Goal: Complete application form: Complete application form

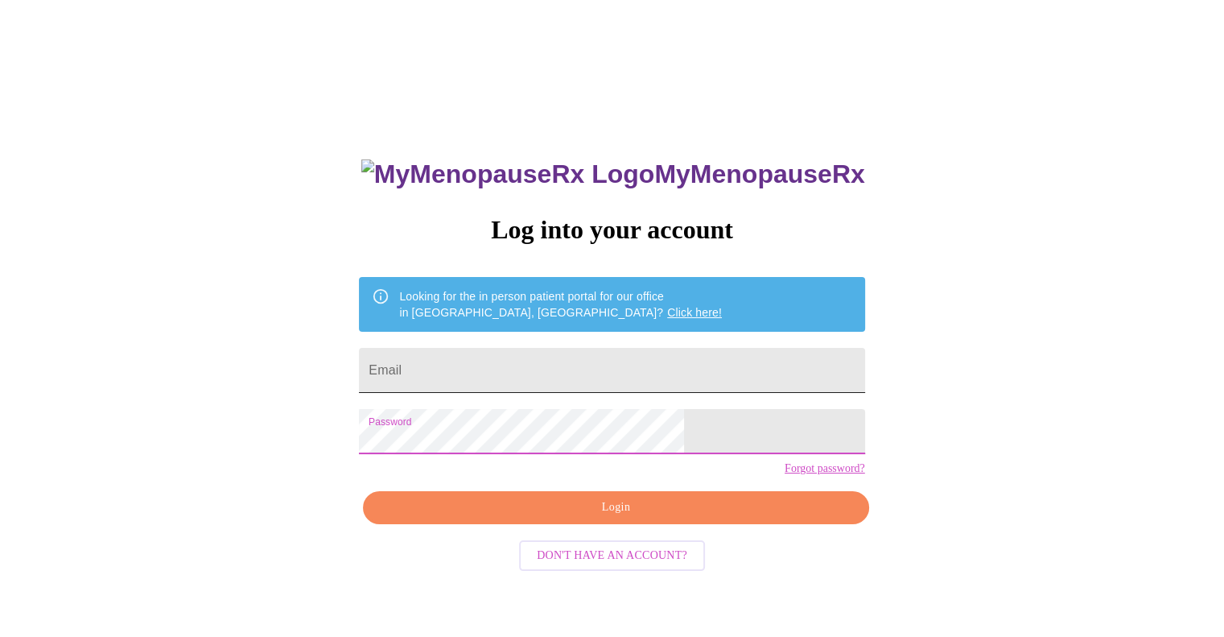
click at [566, 369] on input "Email" at bounding box center [612, 370] width 506 height 45
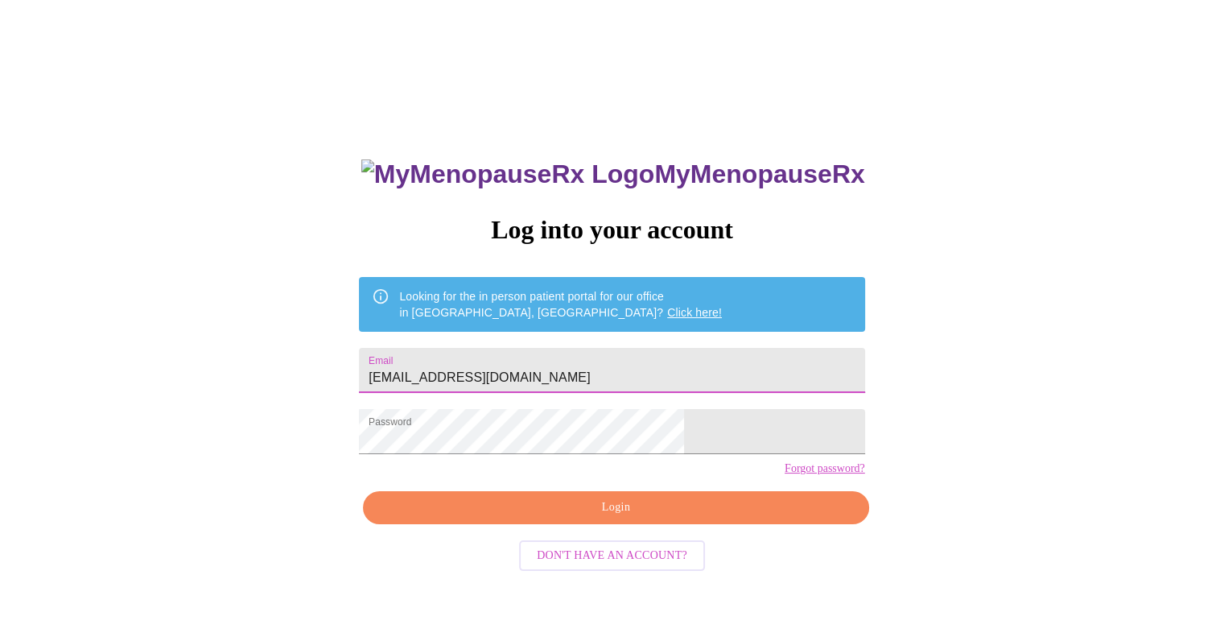
type input "juliebreen12321@gmail.com"
click at [628, 518] on span "Login" at bounding box center [616, 507] width 468 height 20
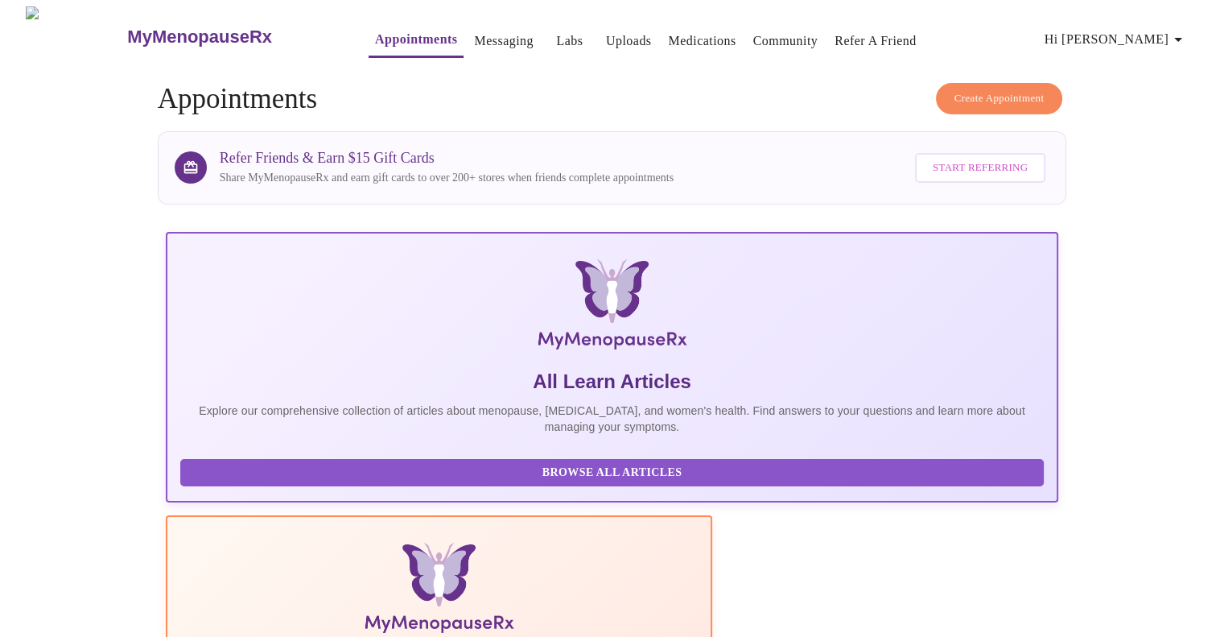
click at [474, 36] on link "Messaging" at bounding box center [503, 41] width 59 height 23
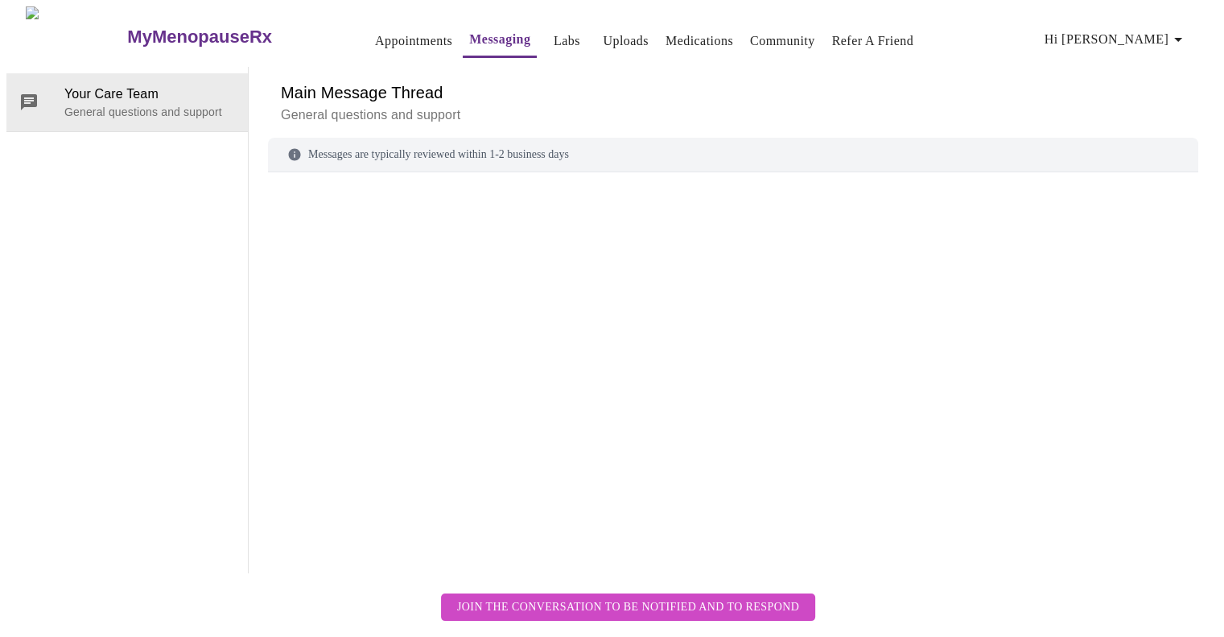
scroll to position [60, 0]
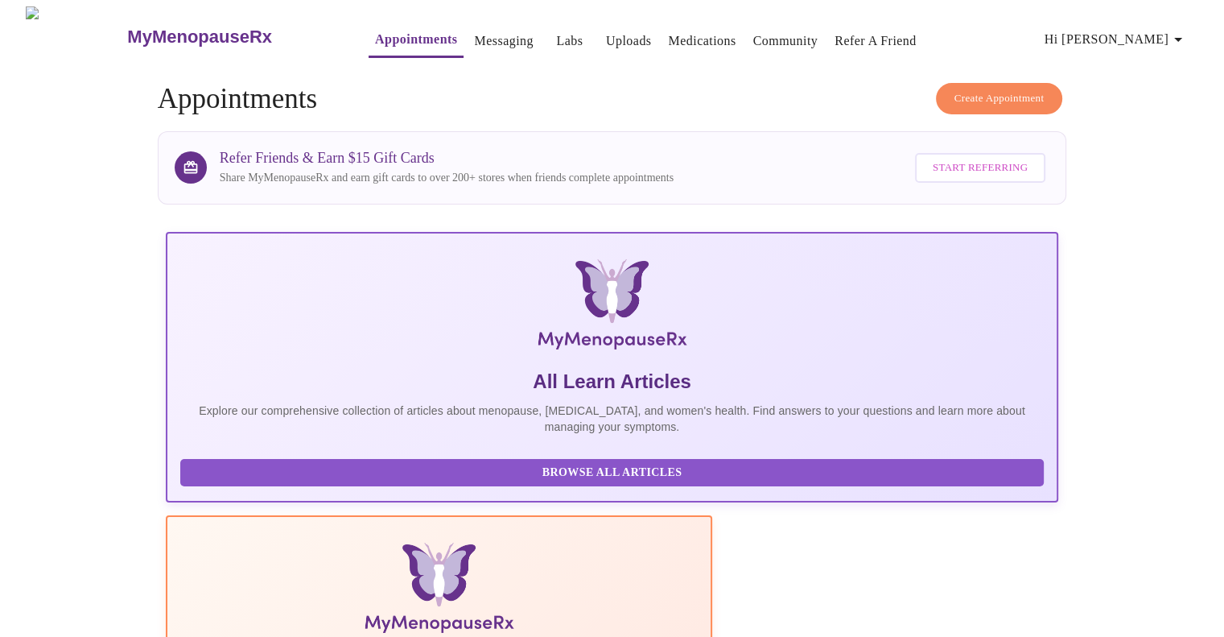
click at [556, 30] on link "Labs" at bounding box center [569, 41] width 27 height 23
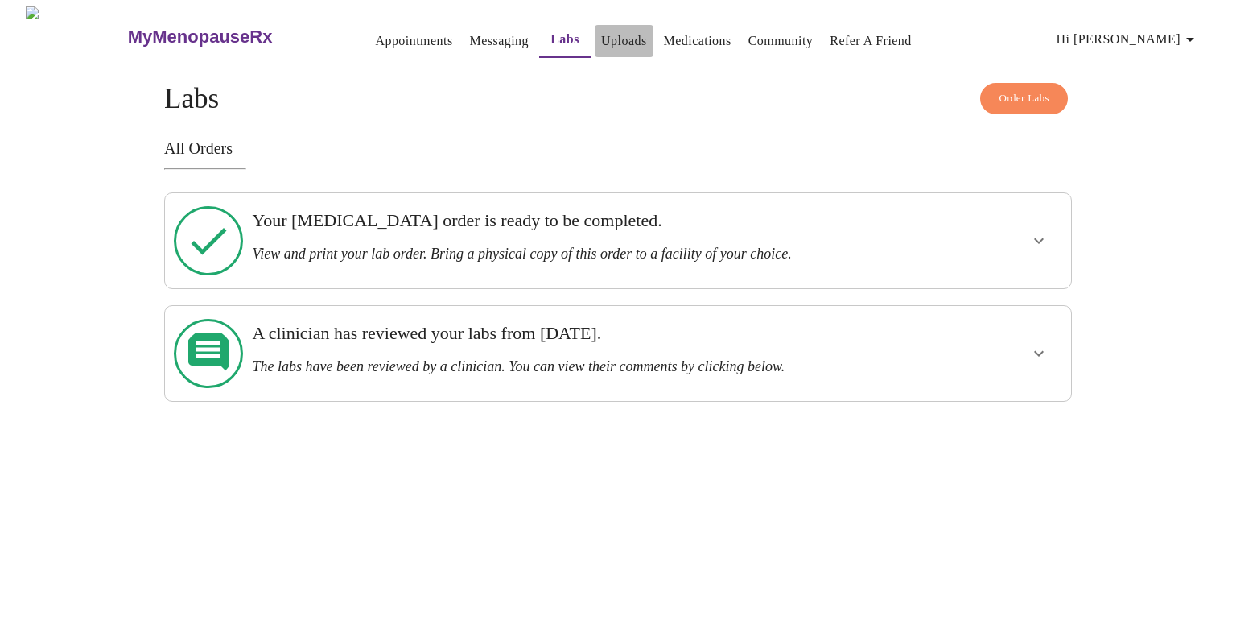
click at [601, 32] on link "Uploads" at bounding box center [624, 41] width 46 height 23
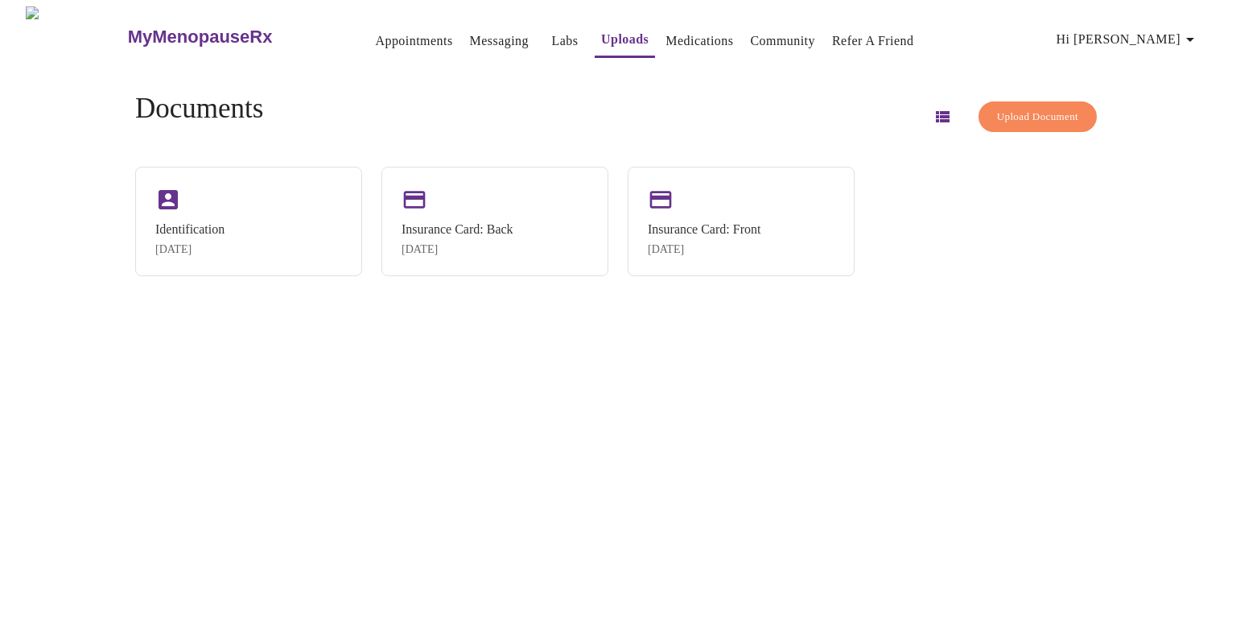
click at [670, 31] on link "Medications" at bounding box center [700, 41] width 68 height 23
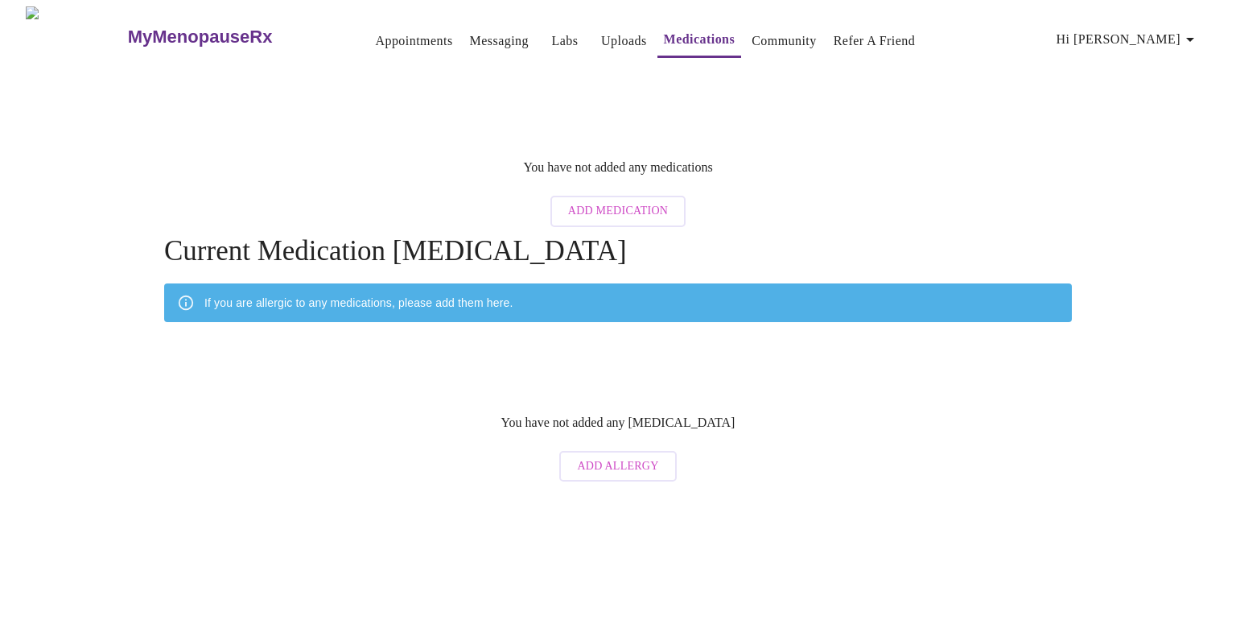
click at [752, 30] on link "Community" at bounding box center [784, 41] width 65 height 23
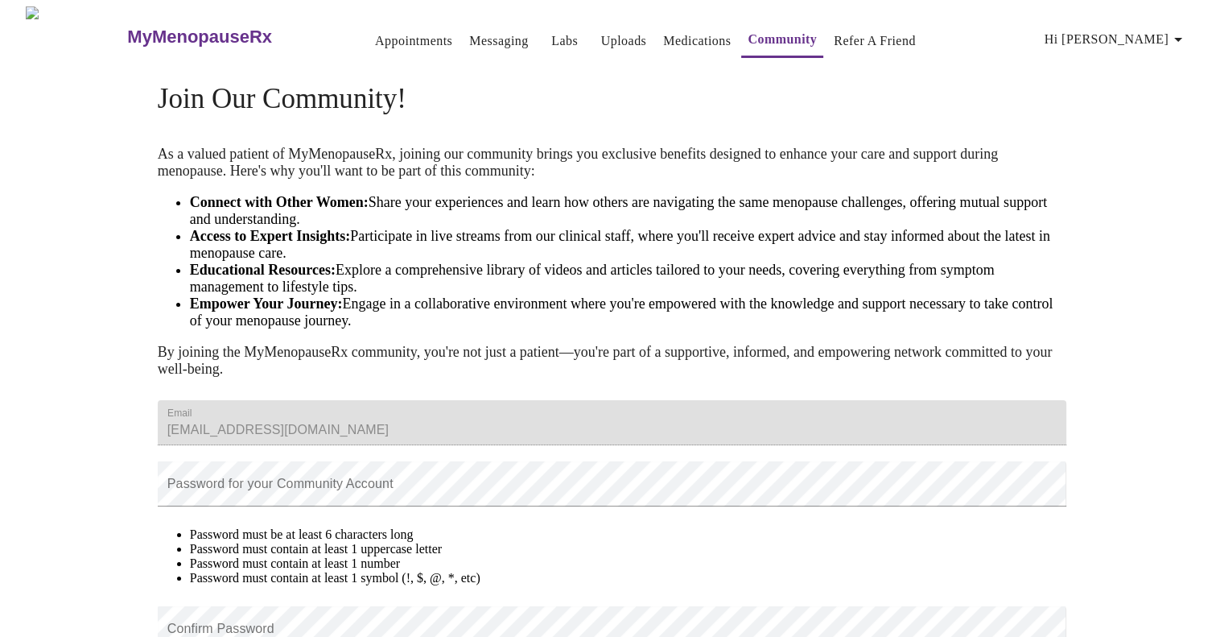
click at [844, 30] on link "Refer a Friend" at bounding box center [875, 41] width 82 height 23
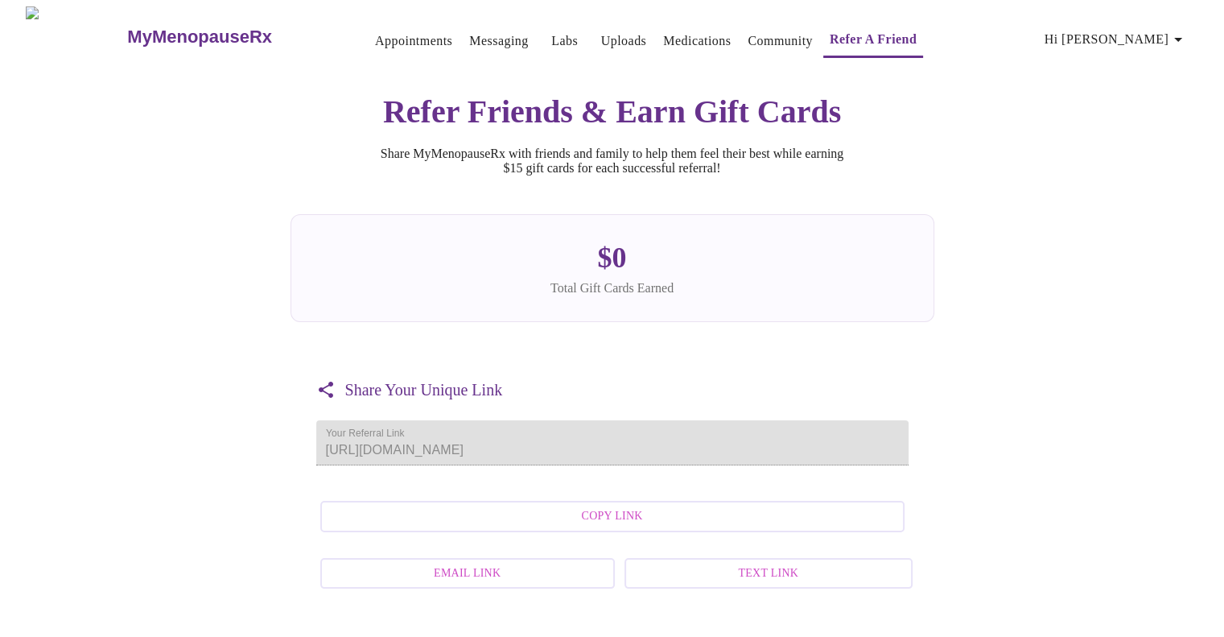
click at [402, 38] on link "Appointments" at bounding box center [413, 41] width 77 height 23
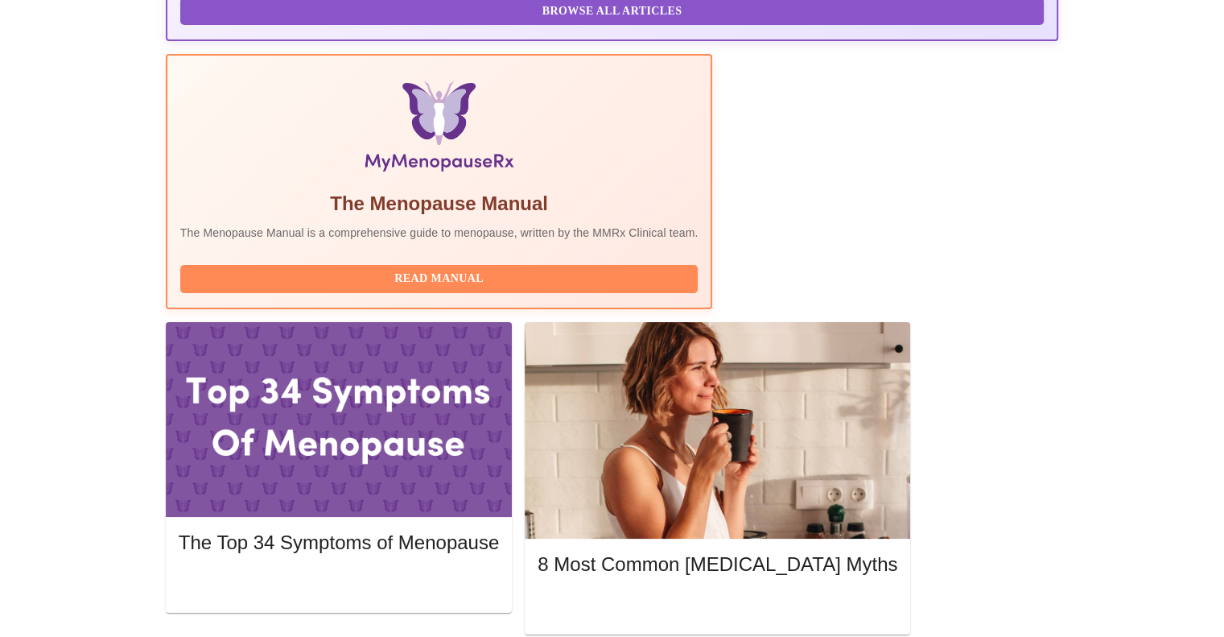
scroll to position [539, 0]
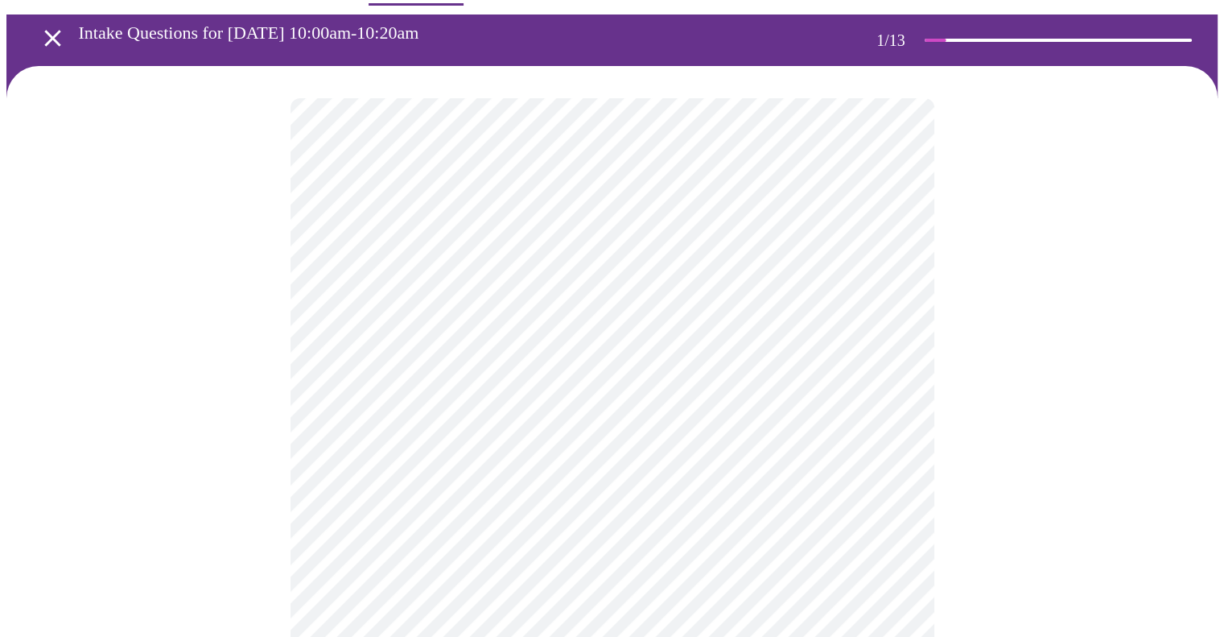
scroll to position [161, 0]
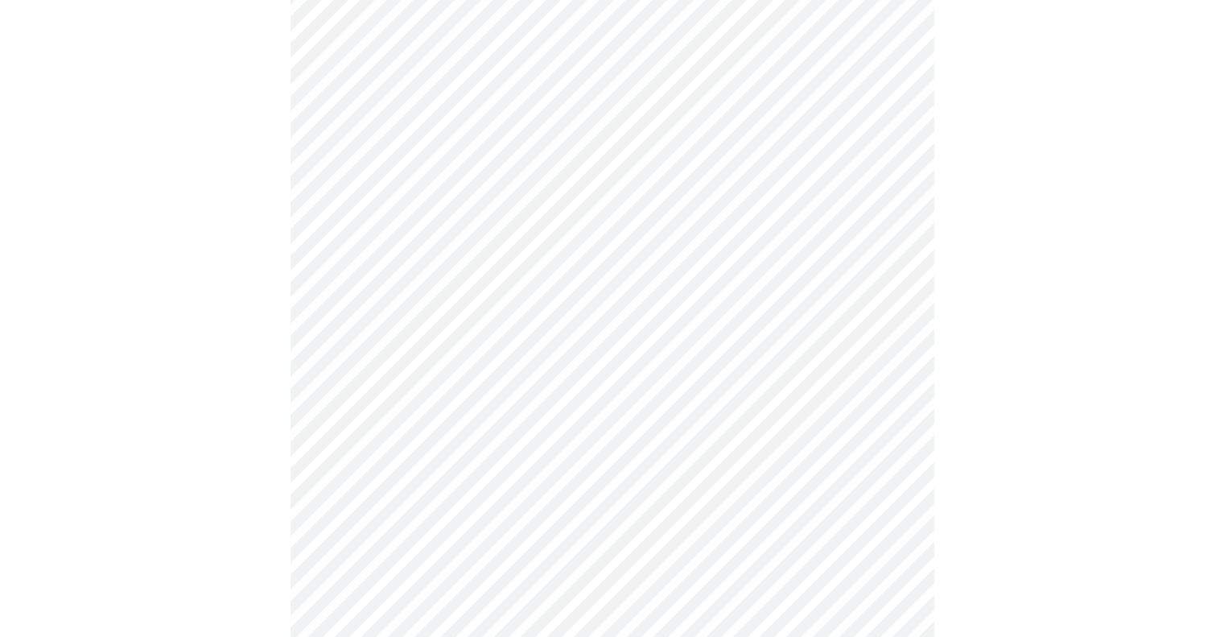
click at [574, 192] on body "MyMenopauseRx Appointments Messaging Labs Uploads Medications Community Refer a…" at bounding box center [611, 579] width 1211 height 1469
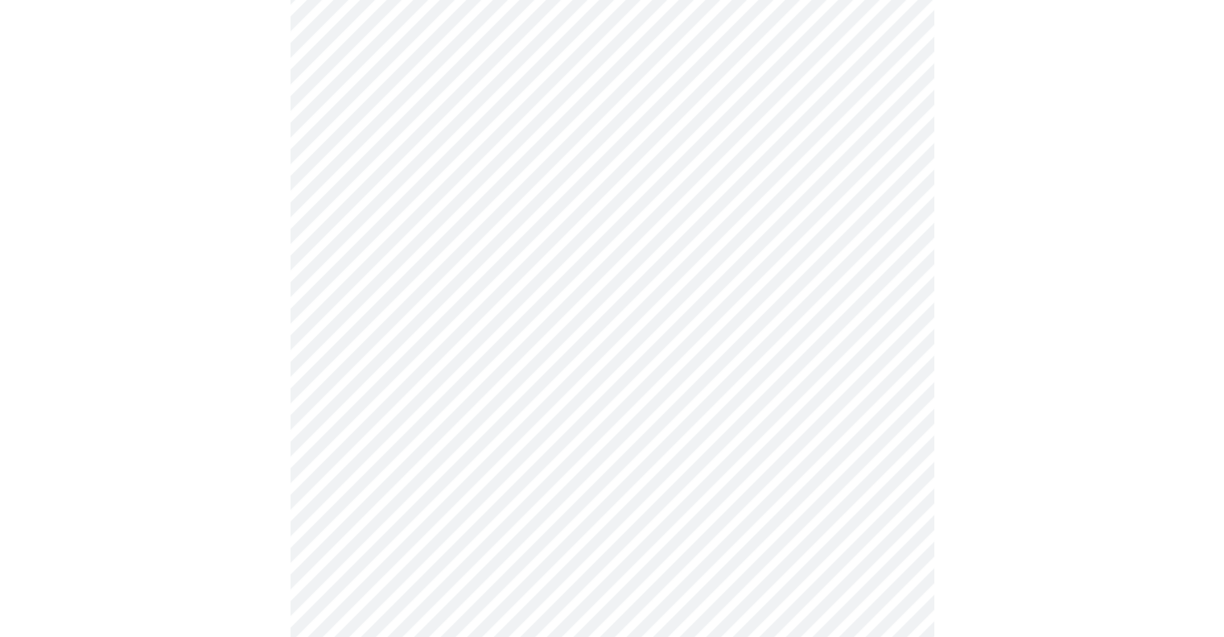
click at [464, 317] on body "MyMenopauseRx Appointments Messaging Labs Uploads Medications Community Refer a…" at bounding box center [611, 574] width 1211 height 1459
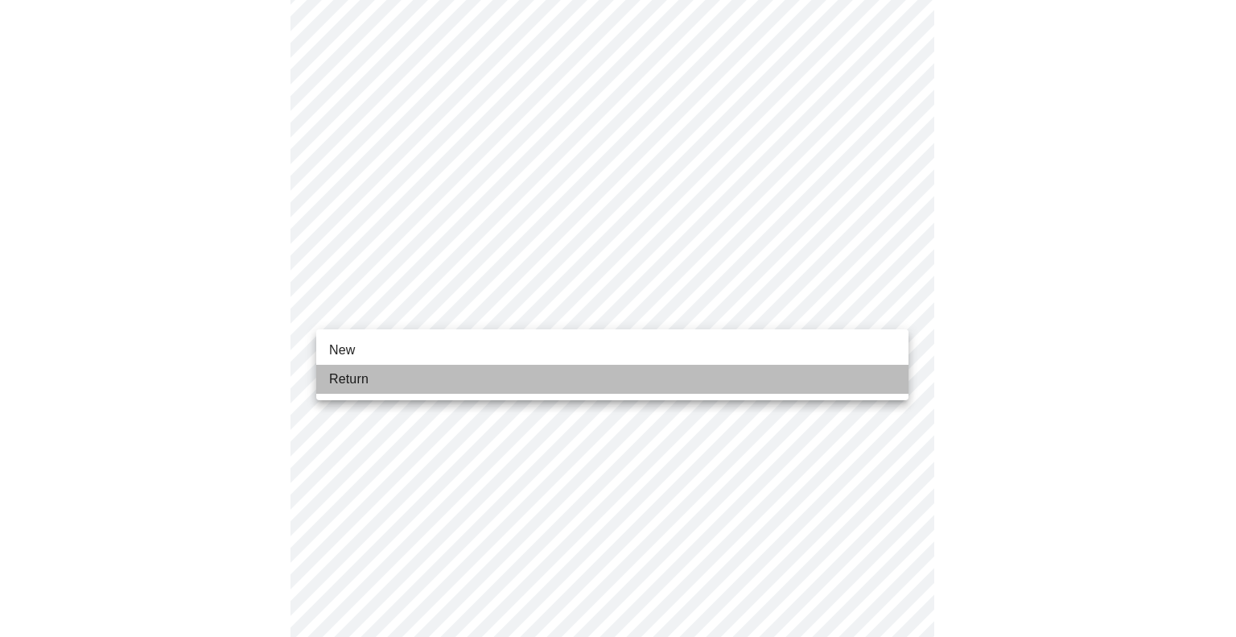
click at [411, 378] on li "Return" at bounding box center [612, 379] width 592 height 29
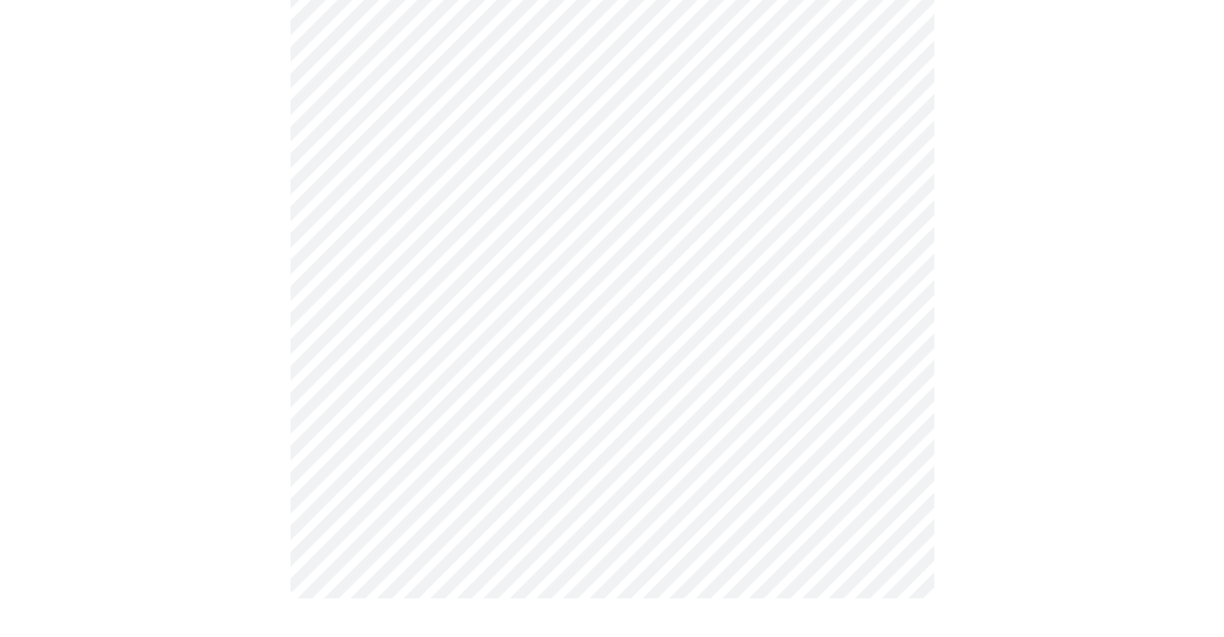
scroll to position [0, 0]
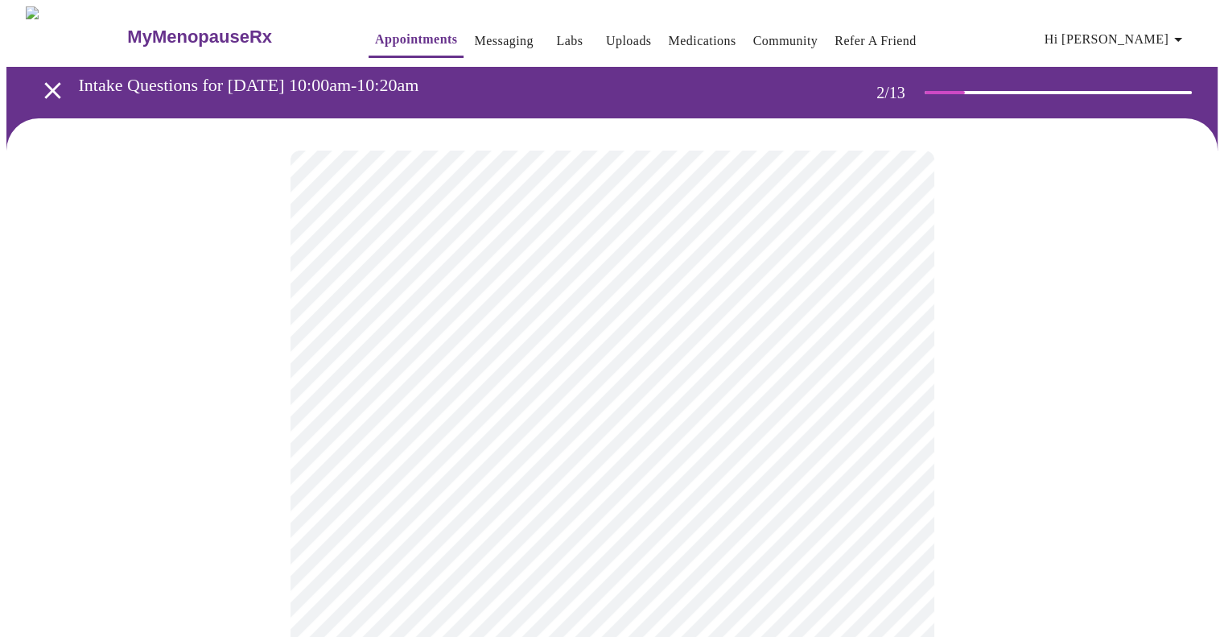
click at [545, 329] on body "MyMenopauseRx Appointments Messaging Labs Uploads Medications Community Refer a…" at bounding box center [611, 489] width 1211 height 967
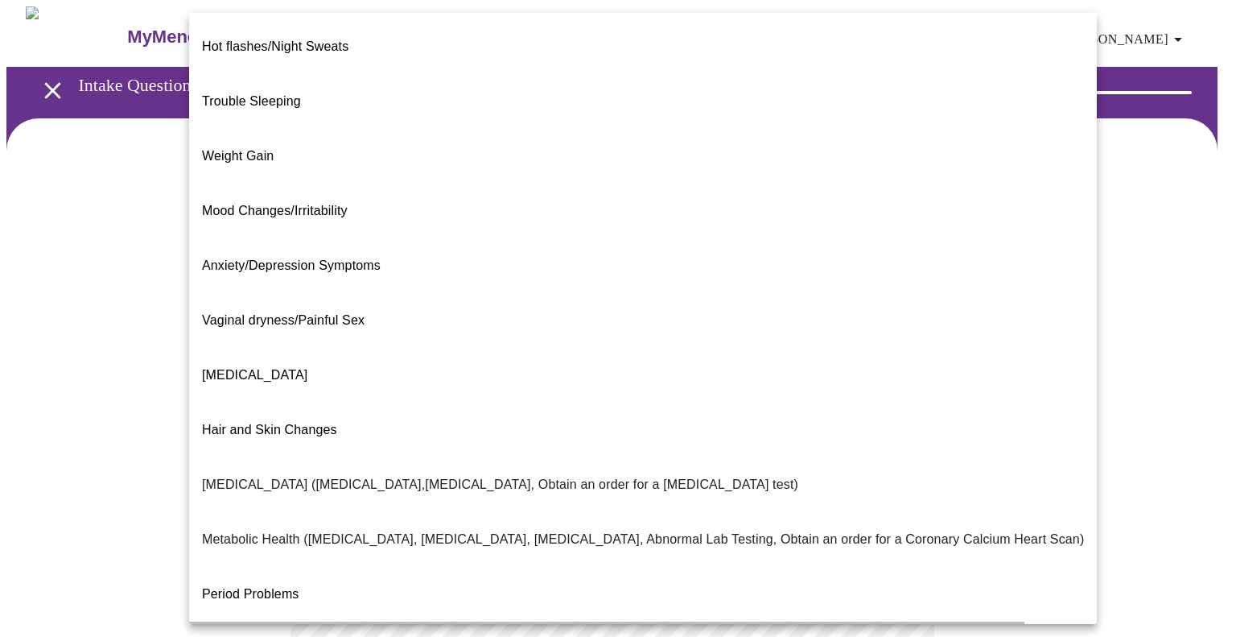
click at [307, 636] on p "Postmenopausal Bleeding" at bounding box center [254, 648] width 105 height 19
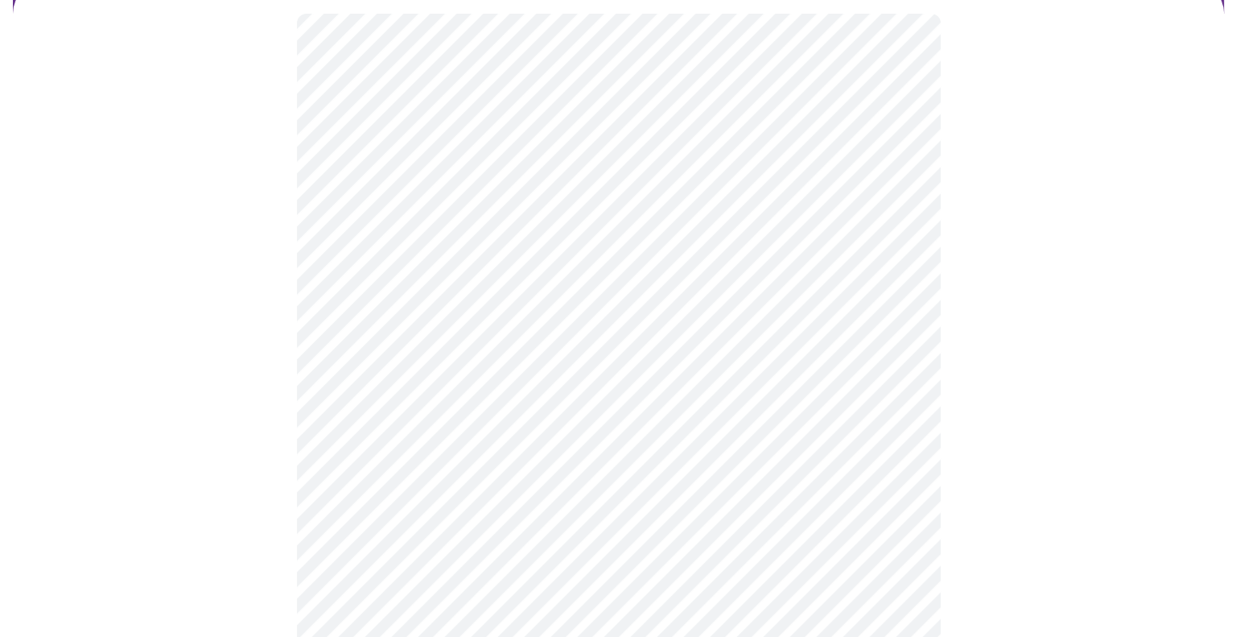
scroll to position [161, 0]
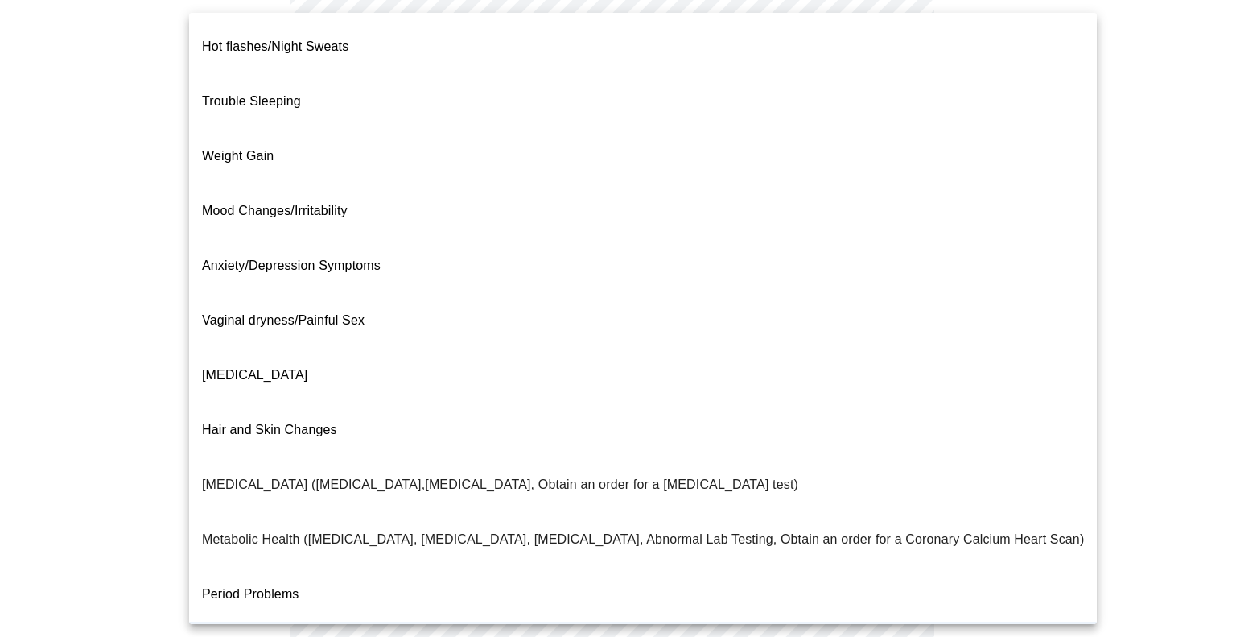
click at [518, 195] on body "MyMenopauseRx Appointments Messaging Labs Uploads Medications Community Refer a…" at bounding box center [618, 323] width 1224 height 957
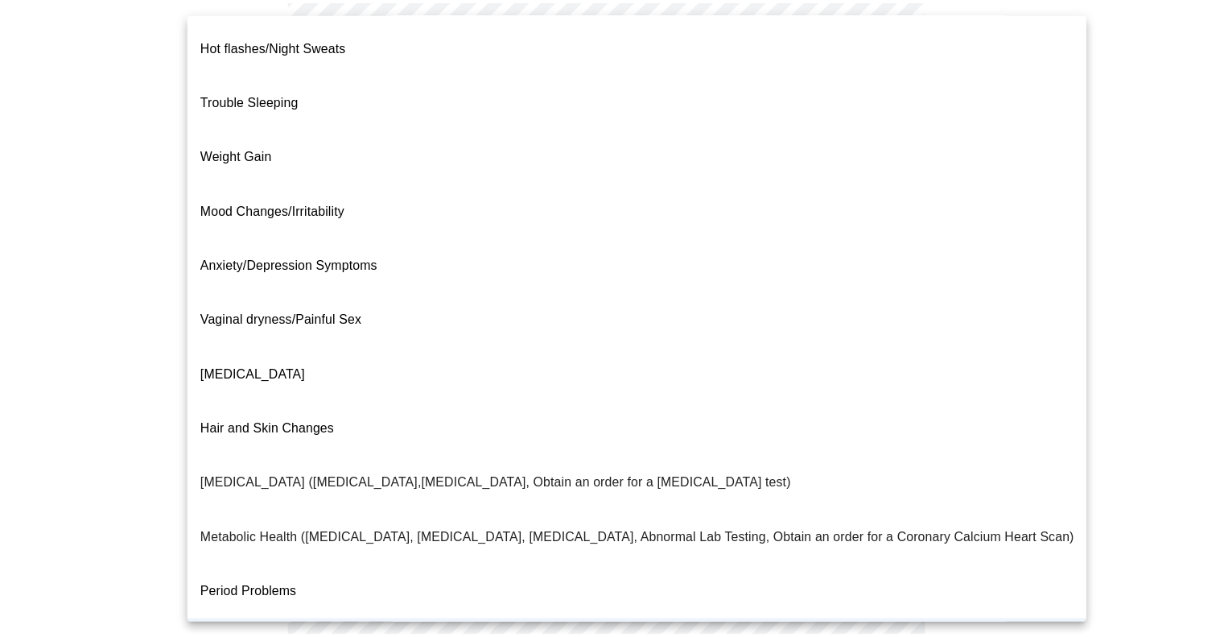
scroll to position [0, 0]
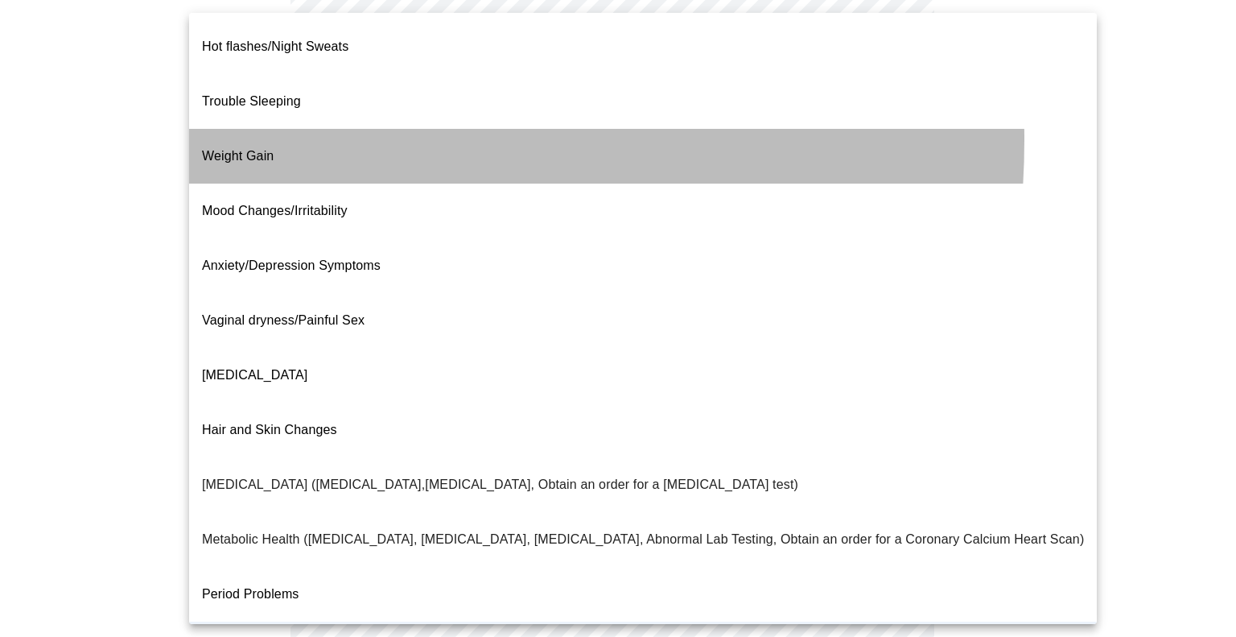
click at [287, 129] on li "Weight Gain" at bounding box center [643, 156] width 908 height 55
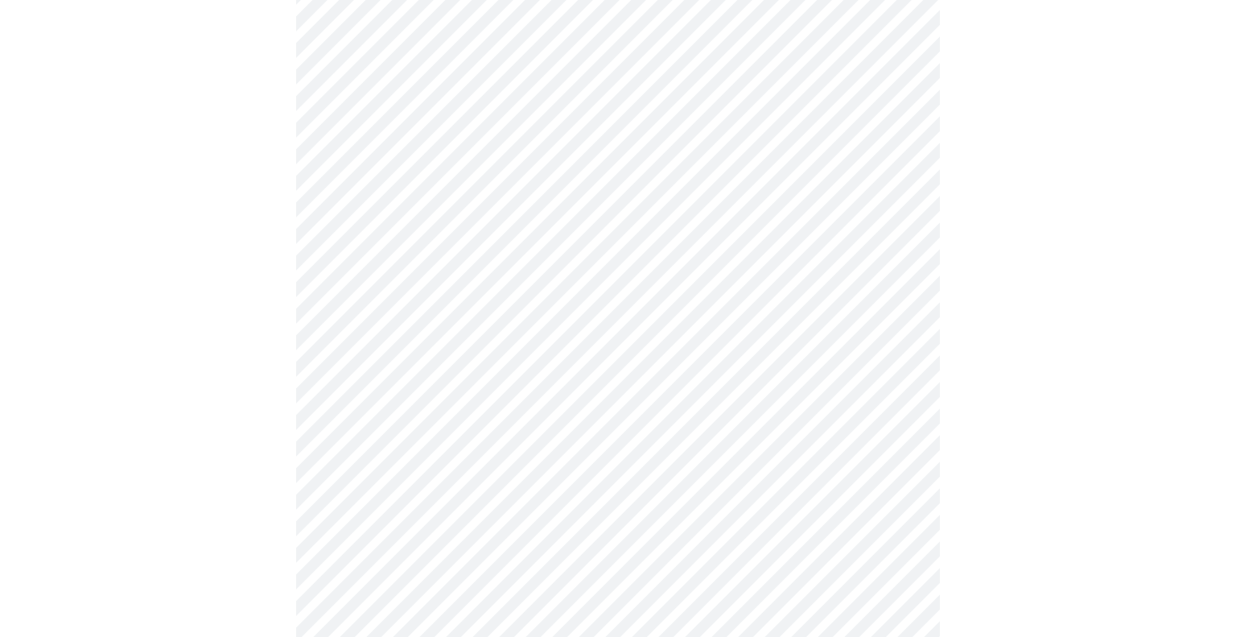
click at [446, 325] on body "MyMenopauseRx Appointments Messaging Labs Uploads Medications Community Refer a…" at bounding box center [618, 323] width 1224 height 957
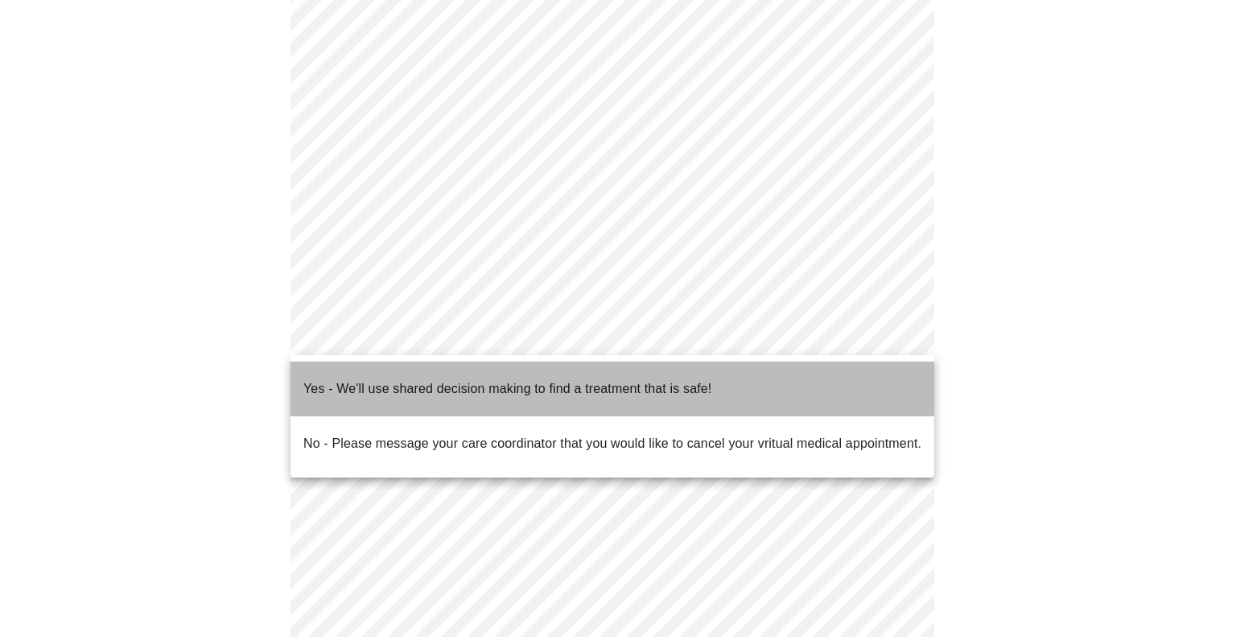
click at [428, 379] on p "Yes - We'll use shared decision making to find a treatment that is safe!" at bounding box center [507, 388] width 408 height 19
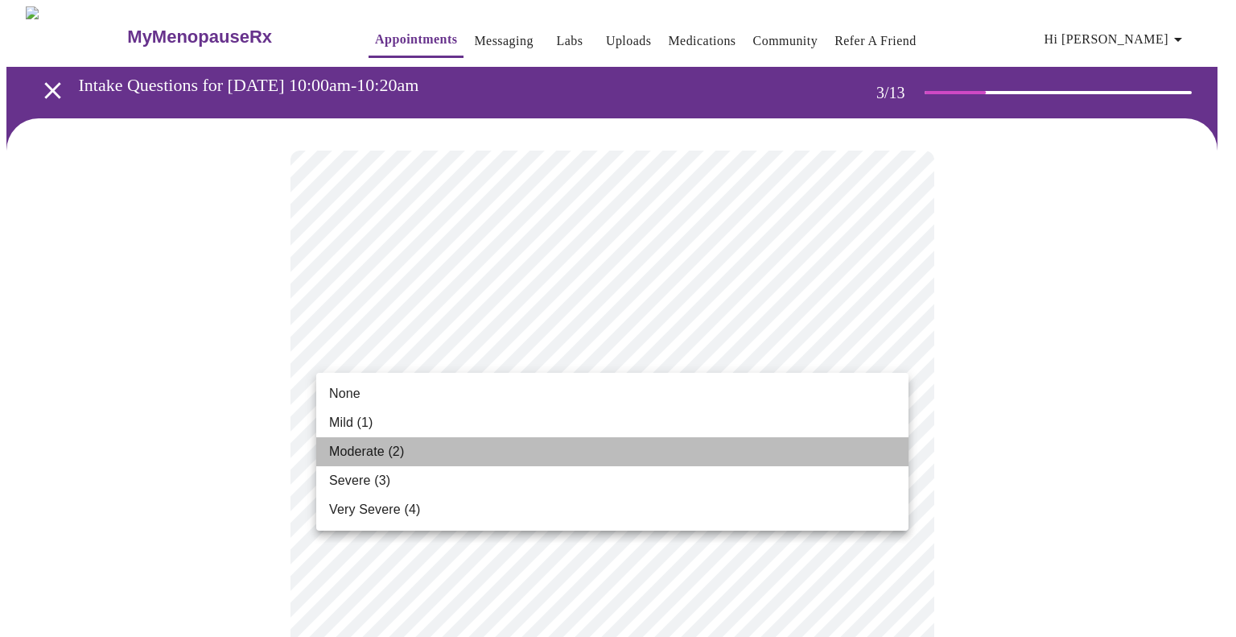
click at [334, 442] on span "Moderate (2)" at bounding box center [366, 451] width 75 height 19
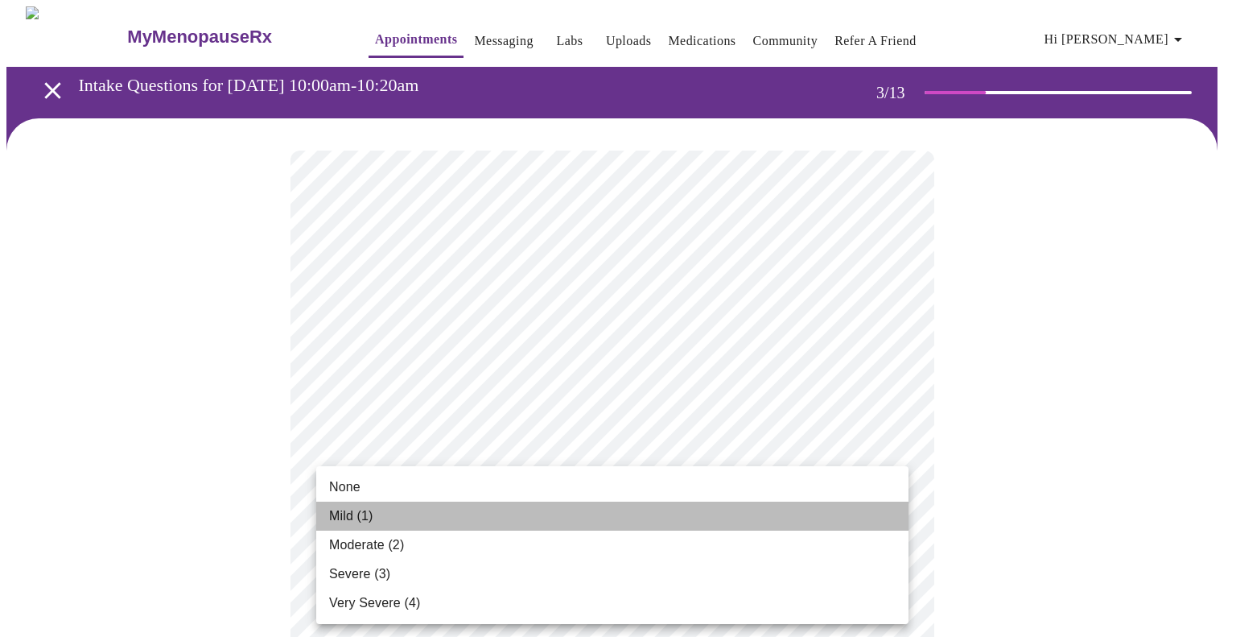
click at [373, 518] on span "Mild (1)" at bounding box center [351, 515] width 44 height 19
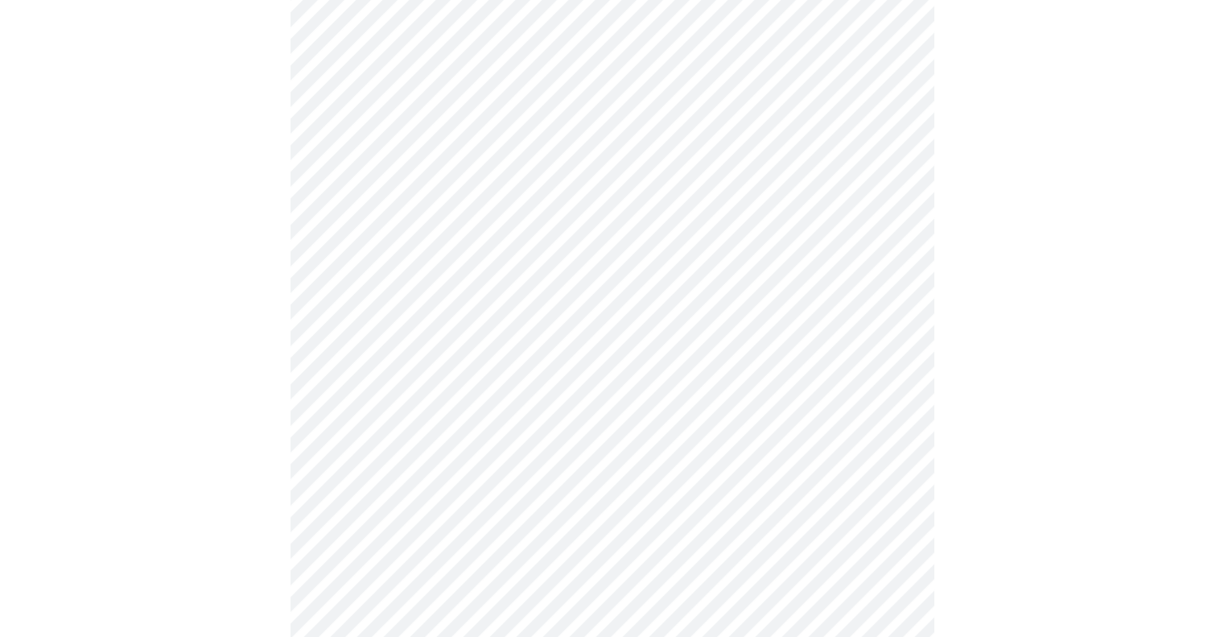
scroll to position [241, 0]
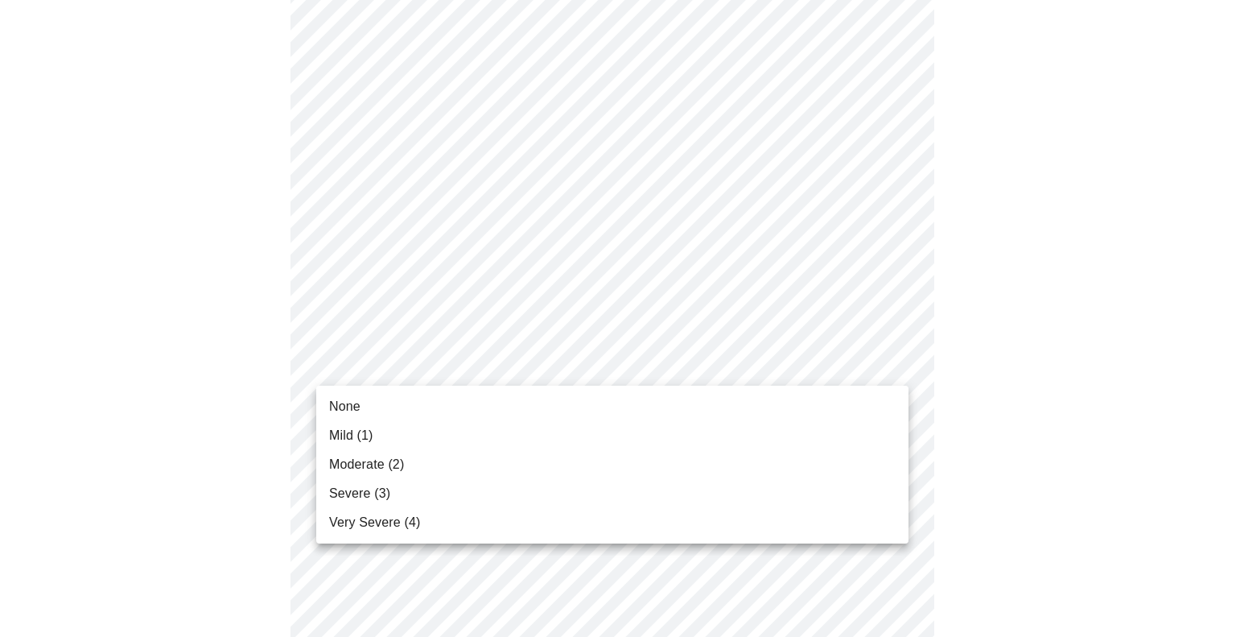
click at [380, 490] on span "Severe (3)" at bounding box center [359, 493] width 61 height 19
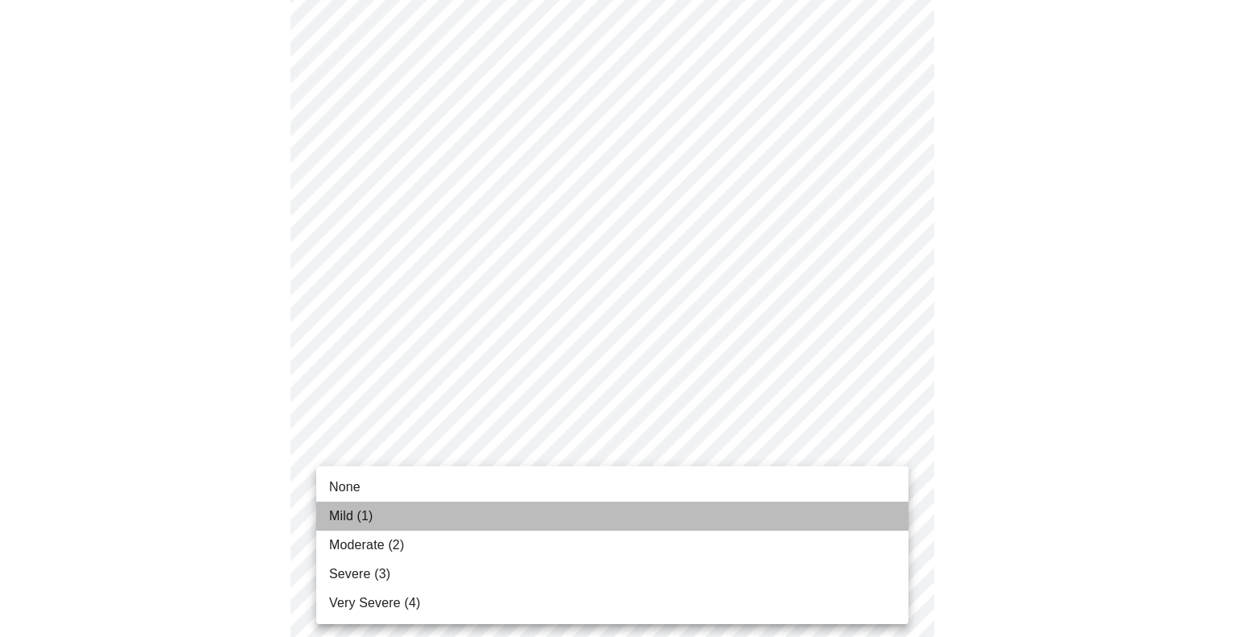
click at [378, 518] on li "Mild (1)" at bounding box center [612, 515] width 592 height 29
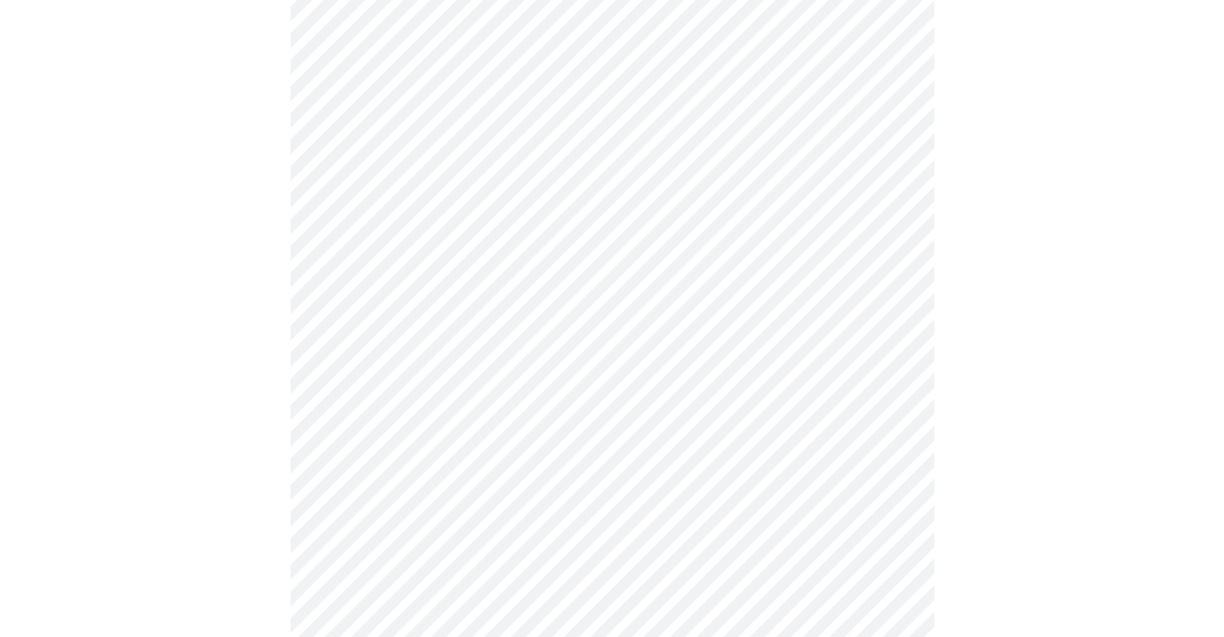
scroll to position [483, 0]
click at [394, 353] on body "MyMenopauseRx Appointments Messaging Labs Uploads Medications Community Refer a…" at bounding box center [611, 548] width 1211 height 2050
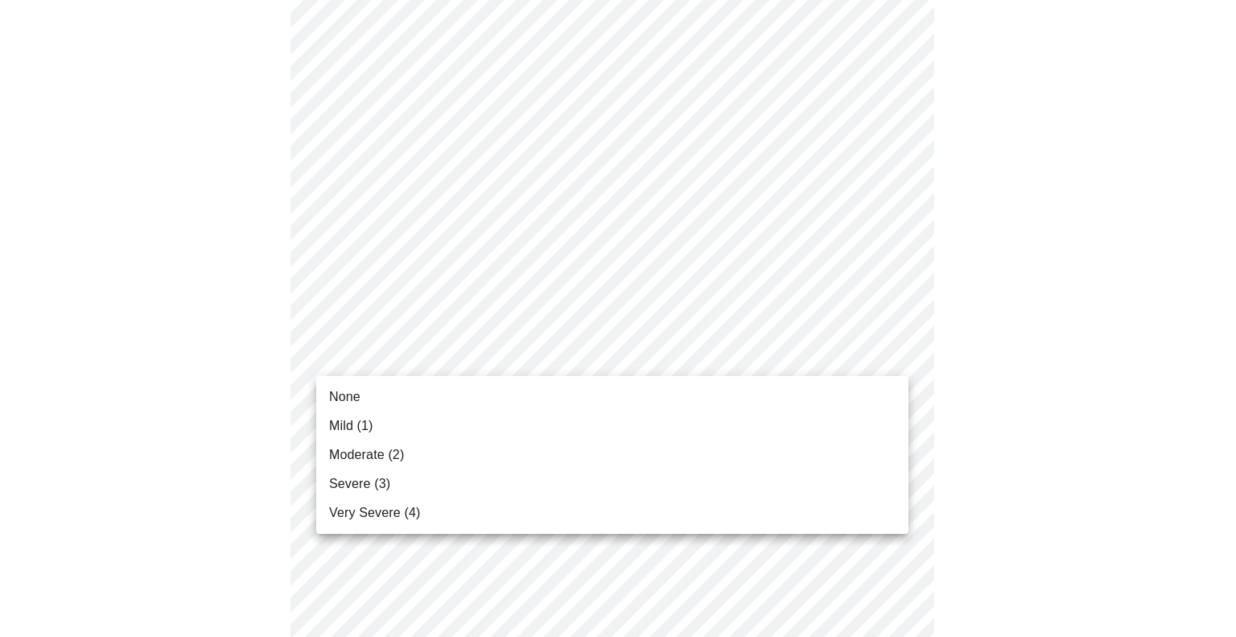
click at [393, 455] on span "Moderate (2)" at bounding box center [366, 454] width 75 height 19
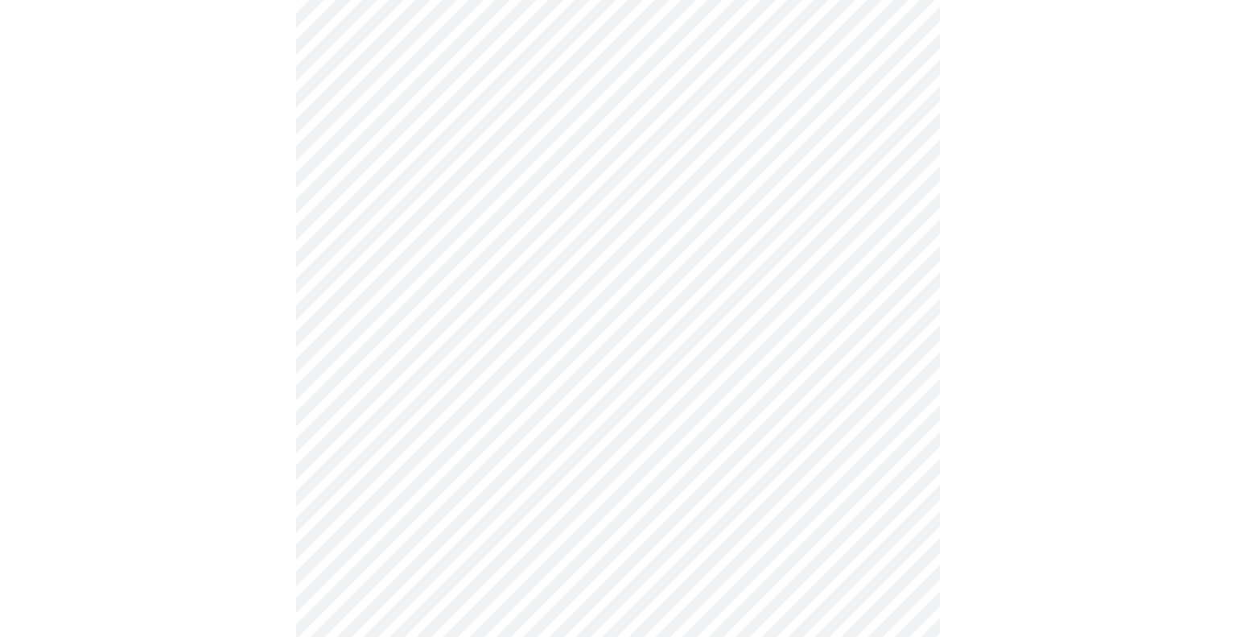
click at [397, 469] on body "MyMenopauseRx Appointments Messaging Labs Uploads Medications Community Refer a…" at bounding box center [618, 537] width 1224 height 2028
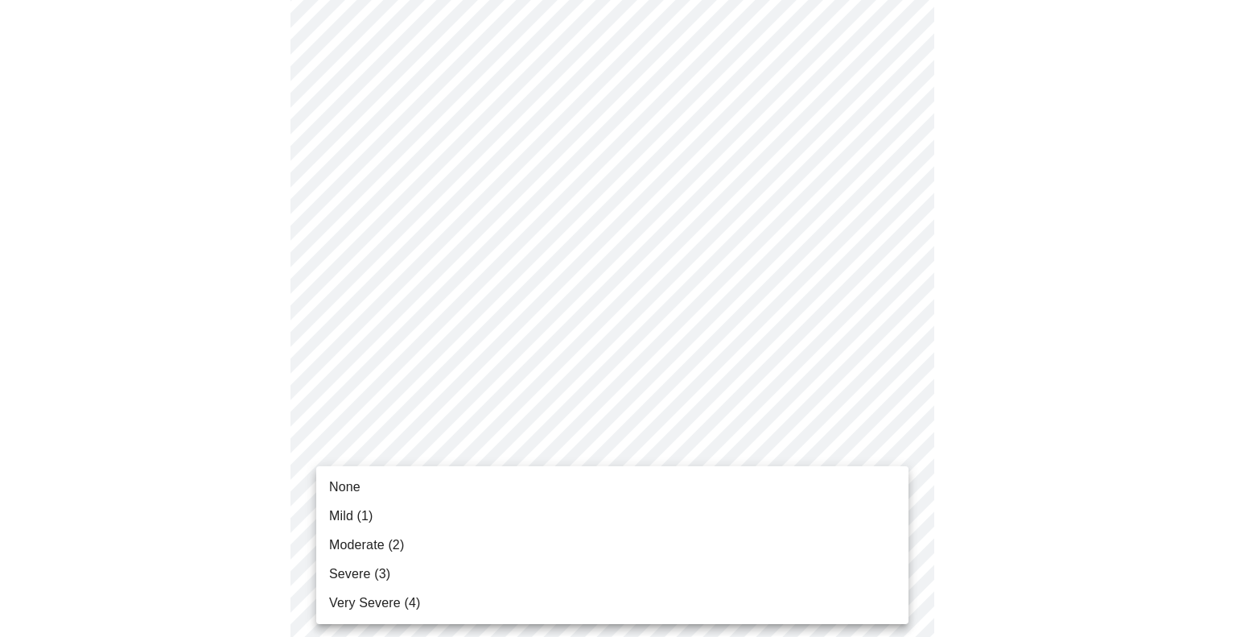
click at [378, 509] on li "Mild (1)" at bounding box center [612, 515] width 592 height 29
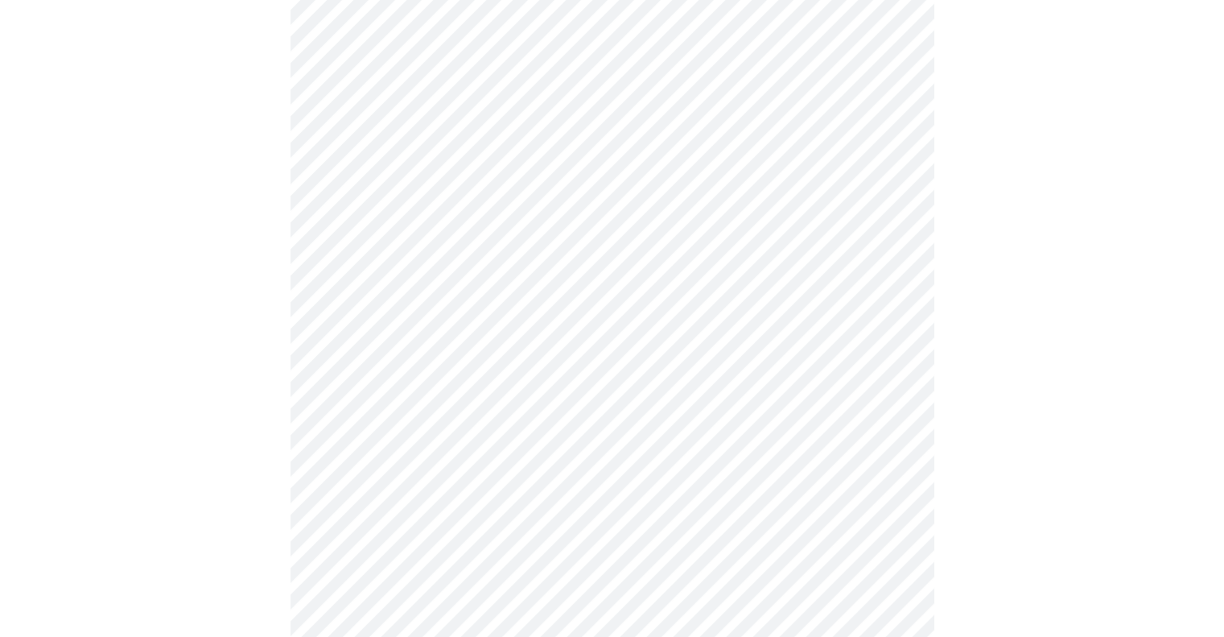
scroll to position [724, 0]
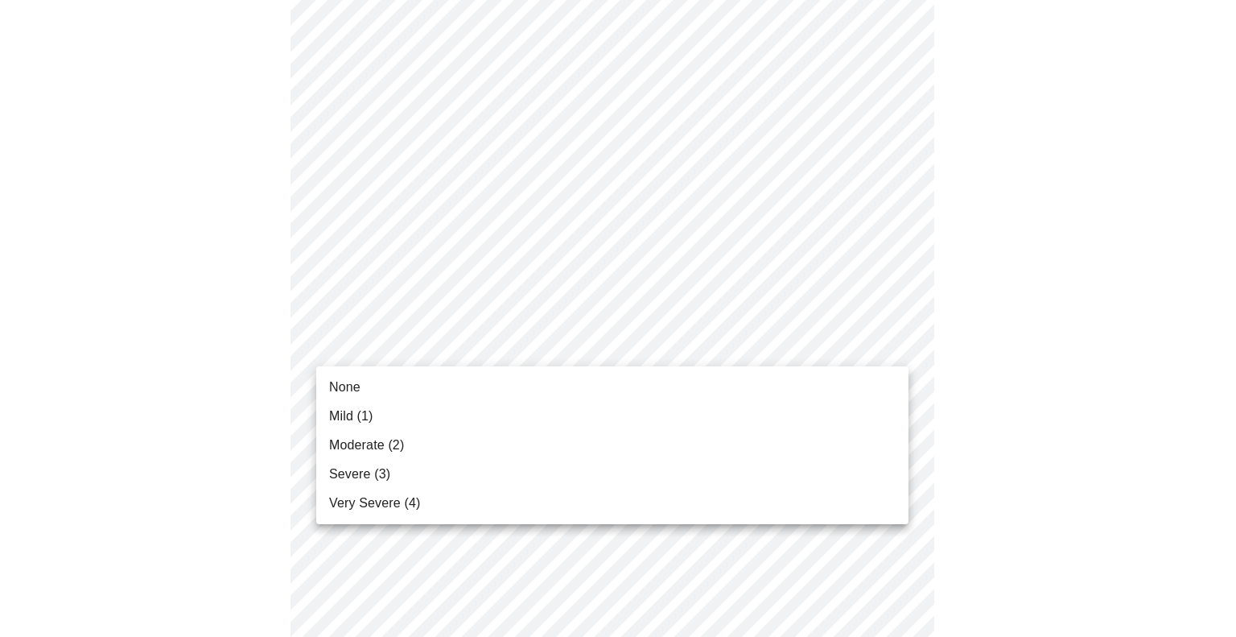
click at [398, 341] on body "MyMenopauseRx Appointments Messaging Labs Uploads Medications Community Refer a…" at bounding box center [618, 284] width 1224 height 2005
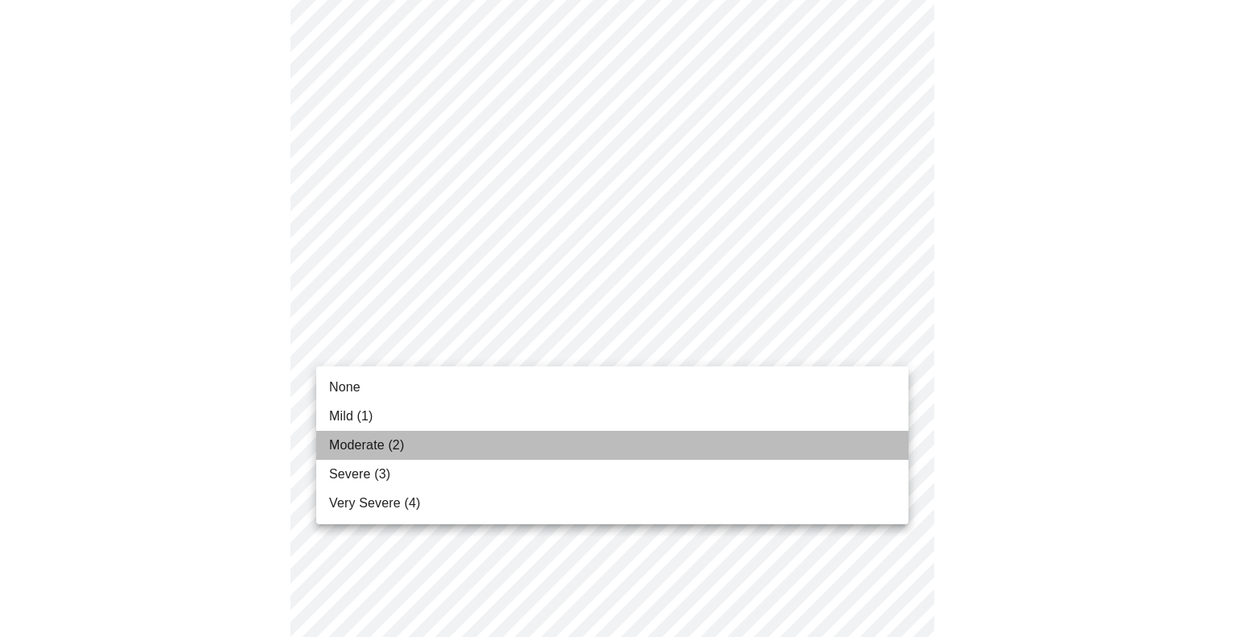
click at [390, 444] on span "Moderate (2)" at bounding box center [366, 444] width 75 height 19
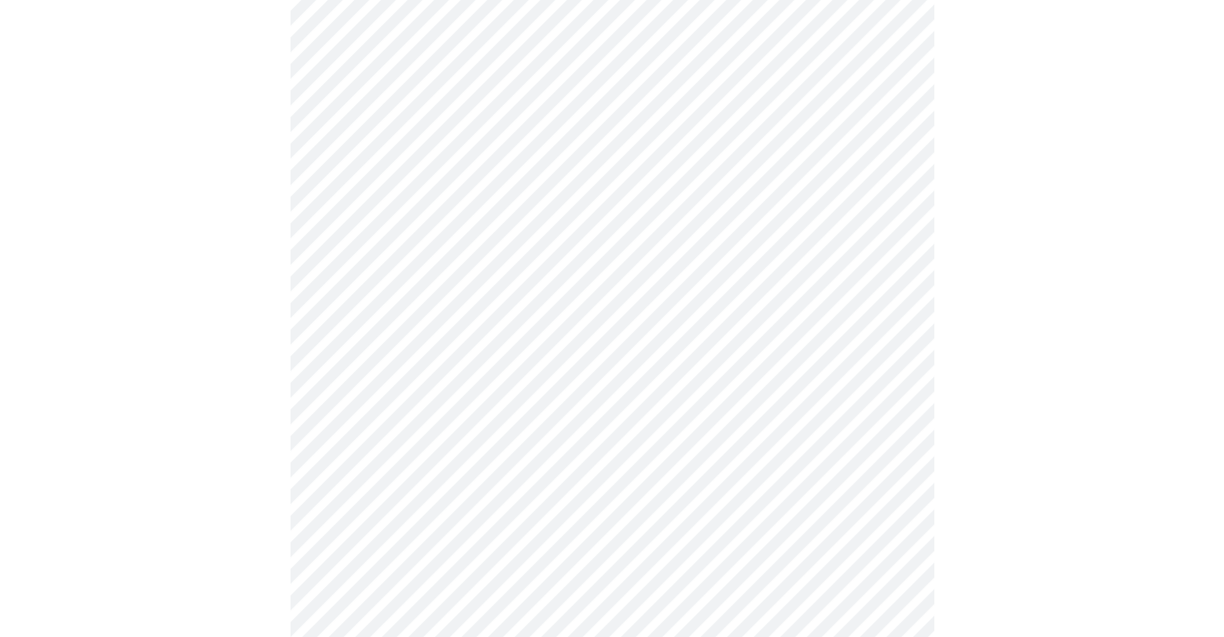
click at [403, 473] on body "MyMenopauseRx Appointments Messaging Labs Uploads Medications Community Refer a…" at bounding box center [611, 273] width 1211 height 1983
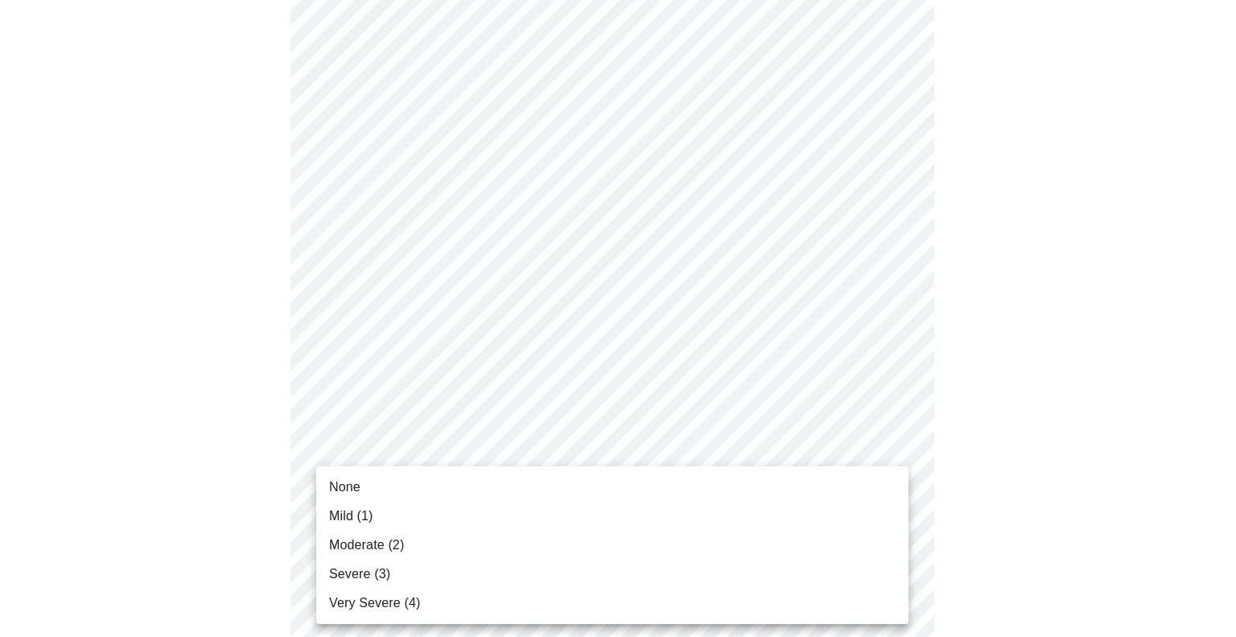
click at [385, 547] on span "Moderate (2)" at bounding box center [366, 544] width 75 height 19
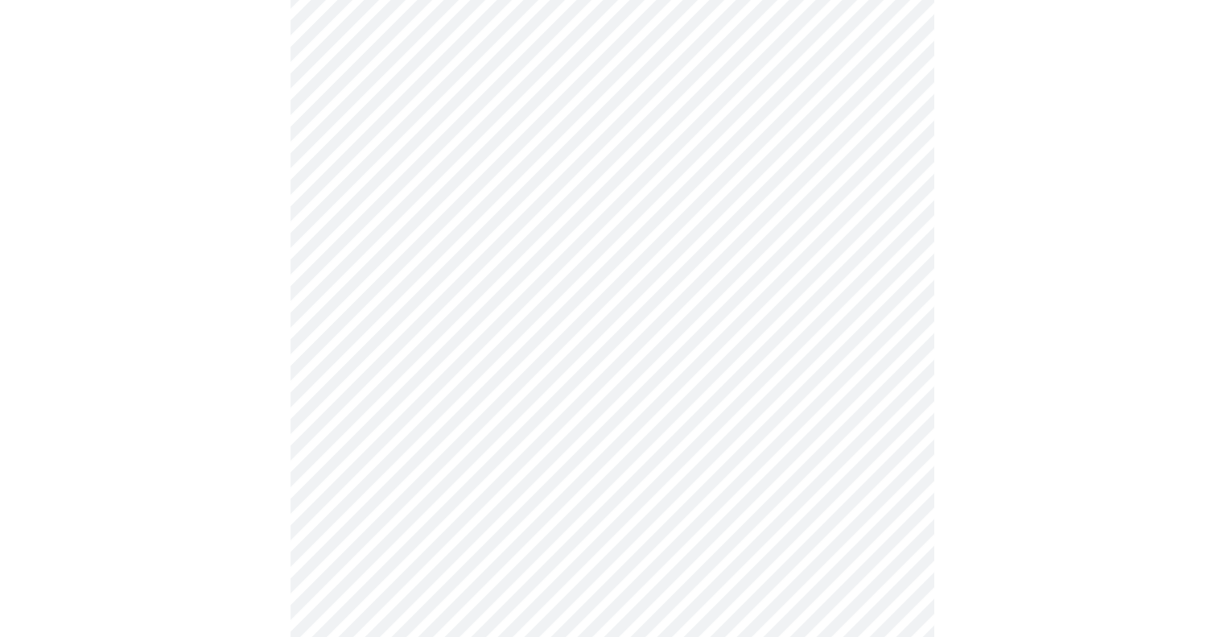
scroll to position [966, 0]
click at [393, 353] on body "MyMenopauseRx Appointments Messaging Labs Uploads Medications Community Refer a…" at bounding box center [611, 20] width 1211 height 1960
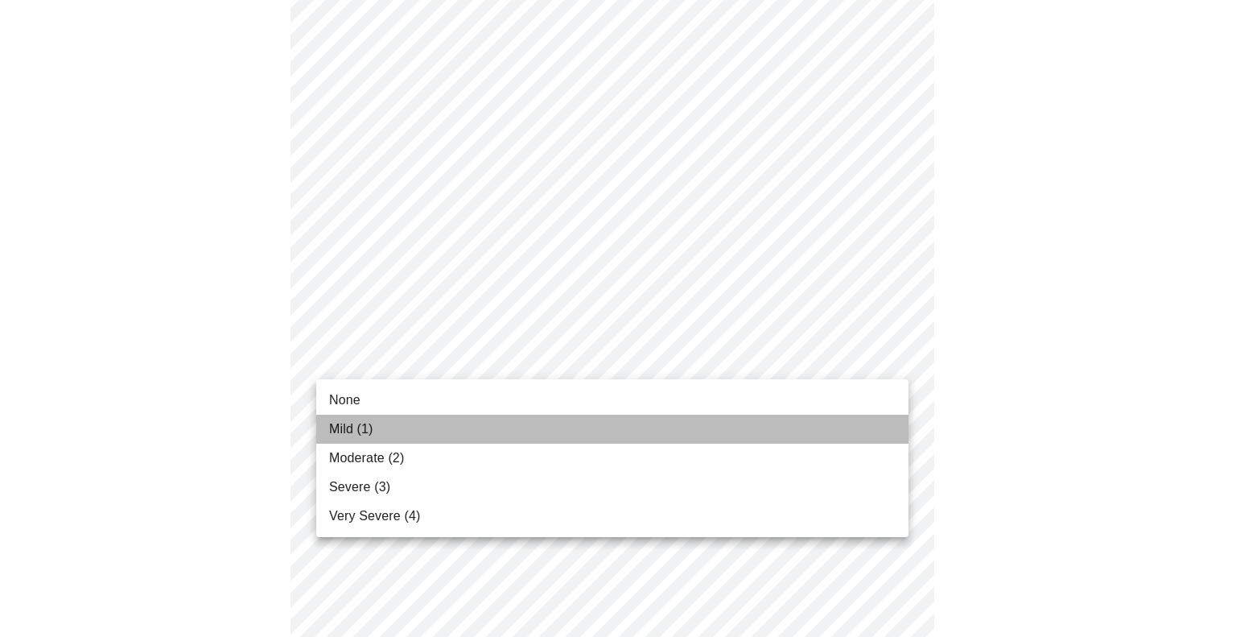
click at [370, 431] on span "Mild (1)" at bounding box center [351, 428] width 44 height 19
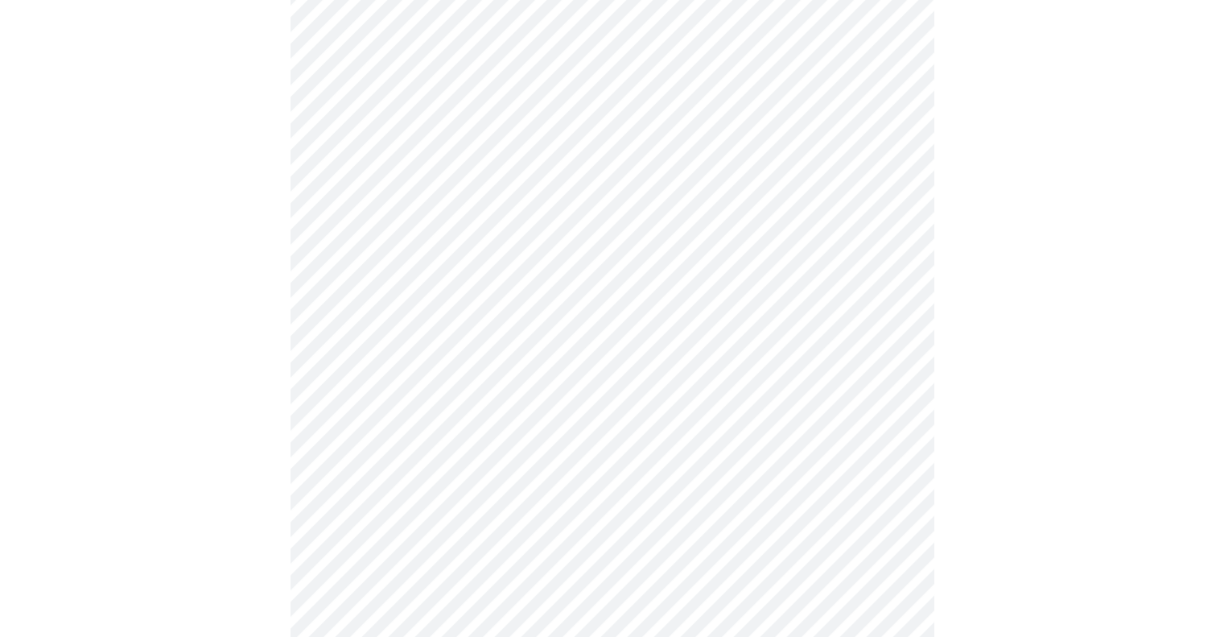
scroll to position [1127, 0]
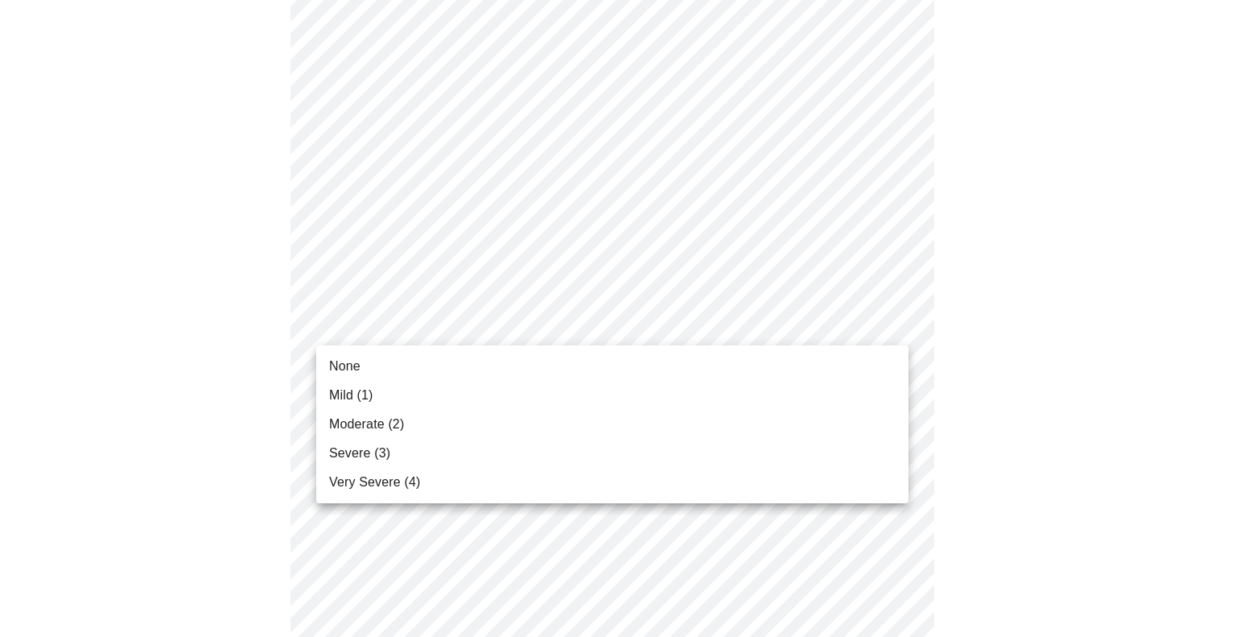
click at [372, 357] on li "None" at bounding box center [612, 366] width 592 height 29
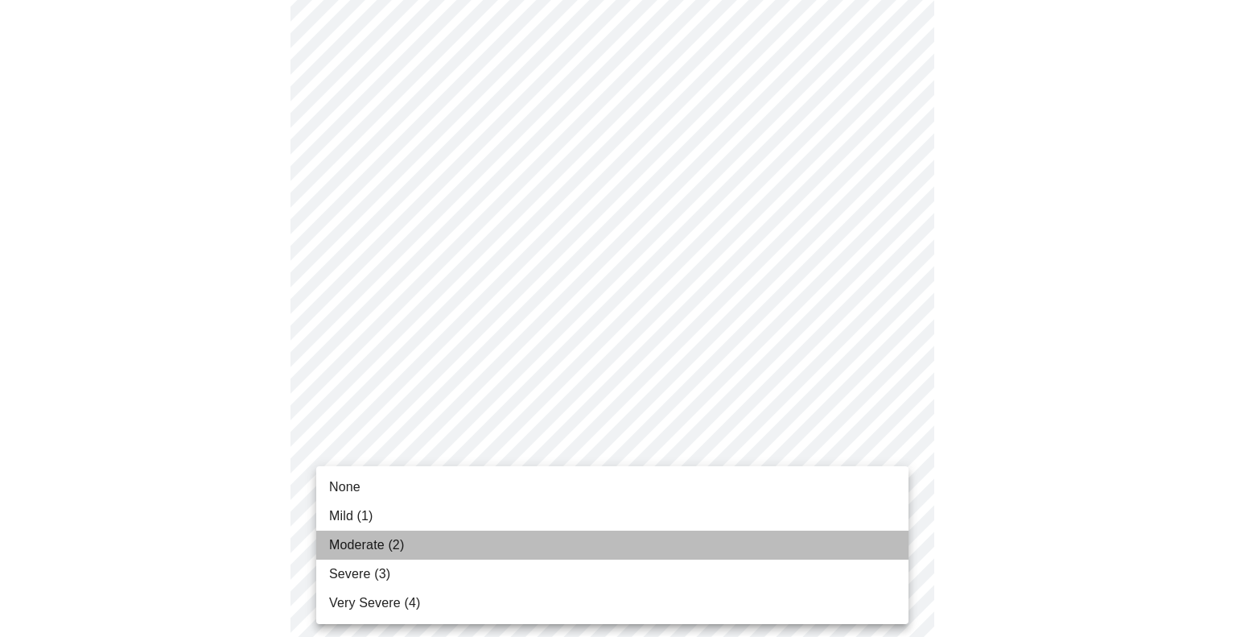
click at [402, 534] on li "Moderate (2)" at bounding box center [612, 544] width 592 height 29
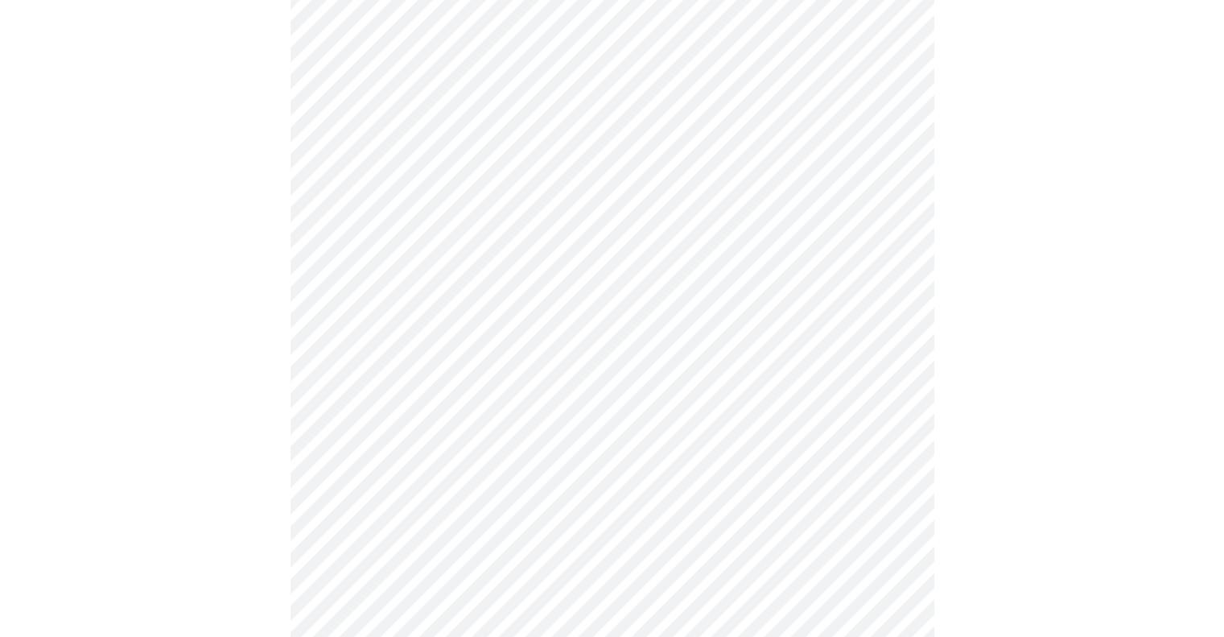
scroll to position [563, 0]
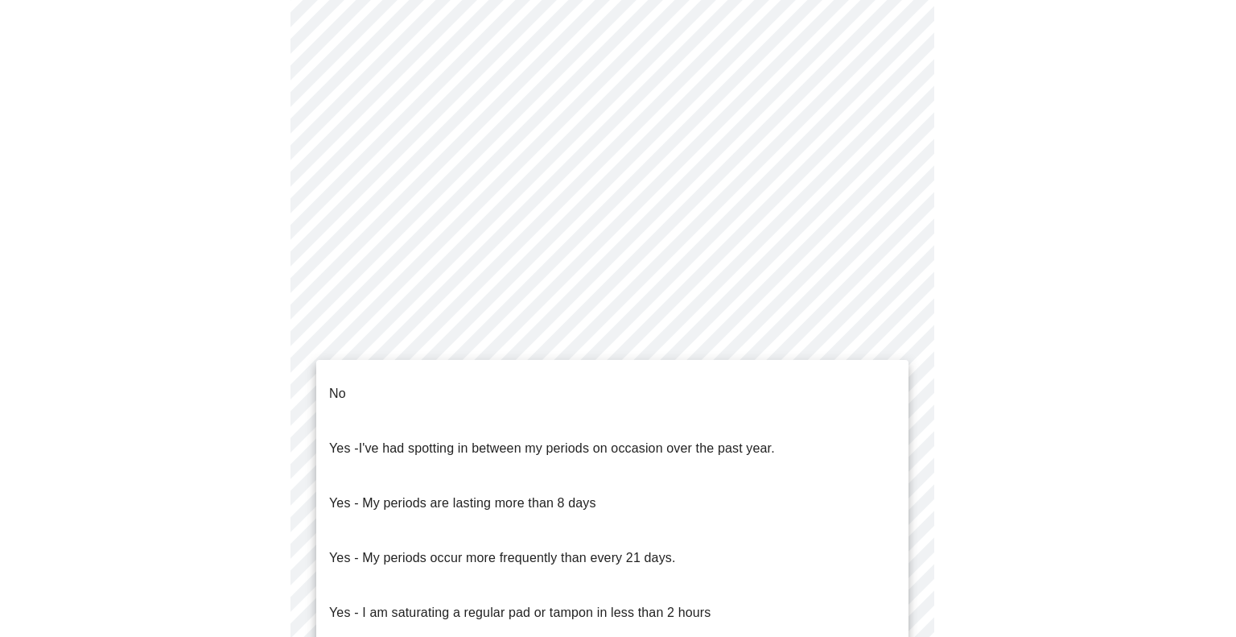
click at [416, 353] on body "MyMenopauseRx Appointments Messaging Labs Uploads Medications Community Refer a…" at bounding box center [618, 204] width 1224 height 1522
click at [548, 254] on div at bounding box center [618, 318] width 1236 height 637
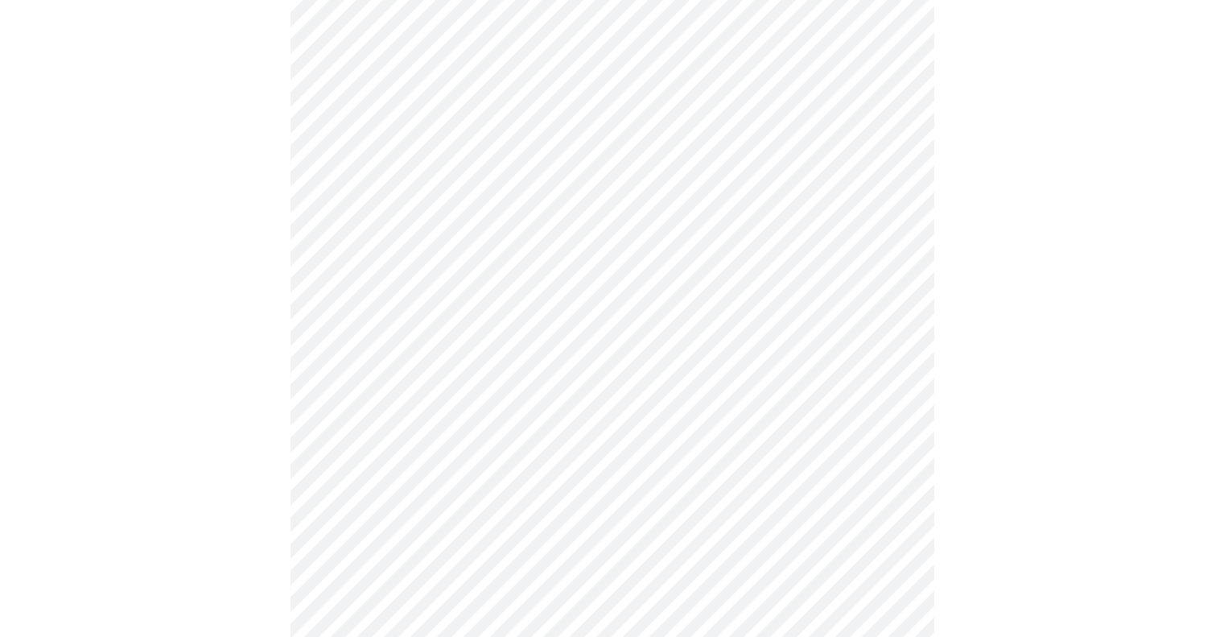
click at [486, 350] on body "MyMenopauseRx Appointments Messaging Labs Uploads Medications Community Refer a…" at bounding box center [611, 204] width 1211 height 1522
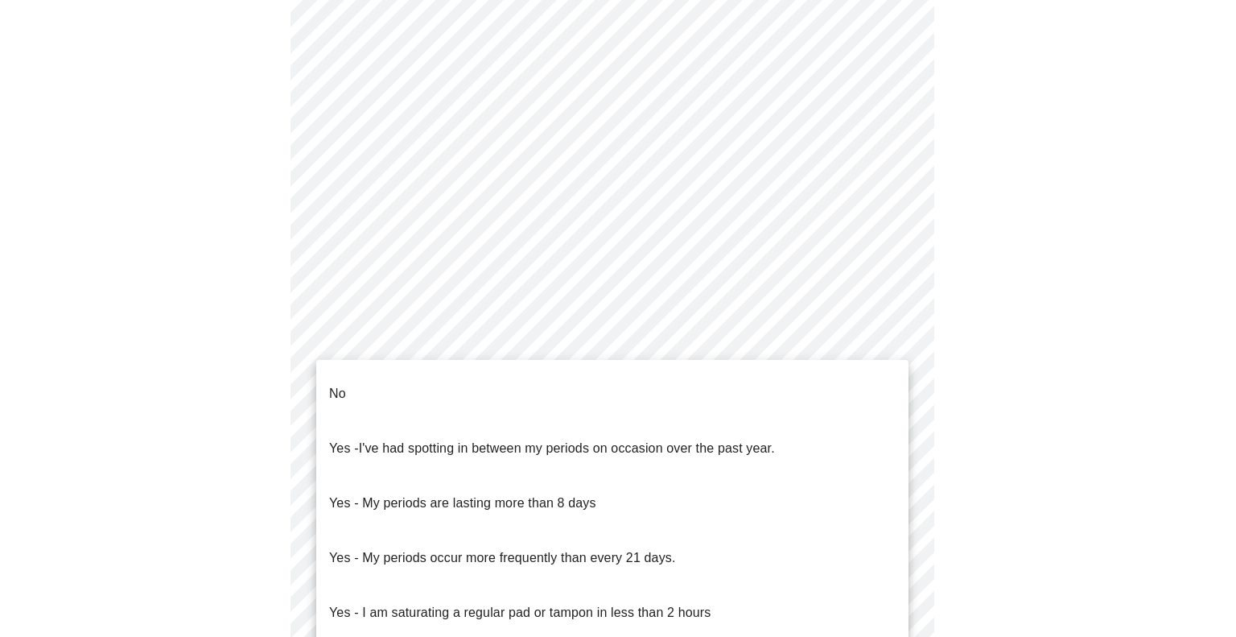
click at [447, 375] on li "No" at bounding box center [612, 393] width 592 height 55
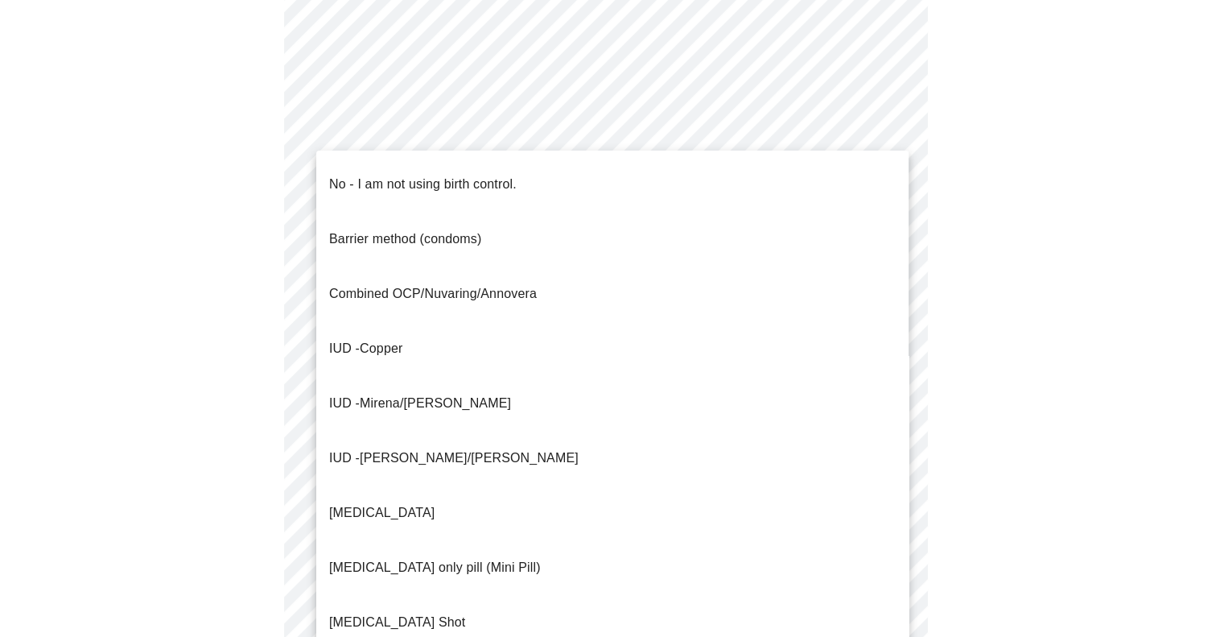
click at [441, 466] on body "MyMenopauseRx Appointments Messaging Labs Uploads Medications Community Refer a…" at bounding box center [611, 199] width 1211 height 1513
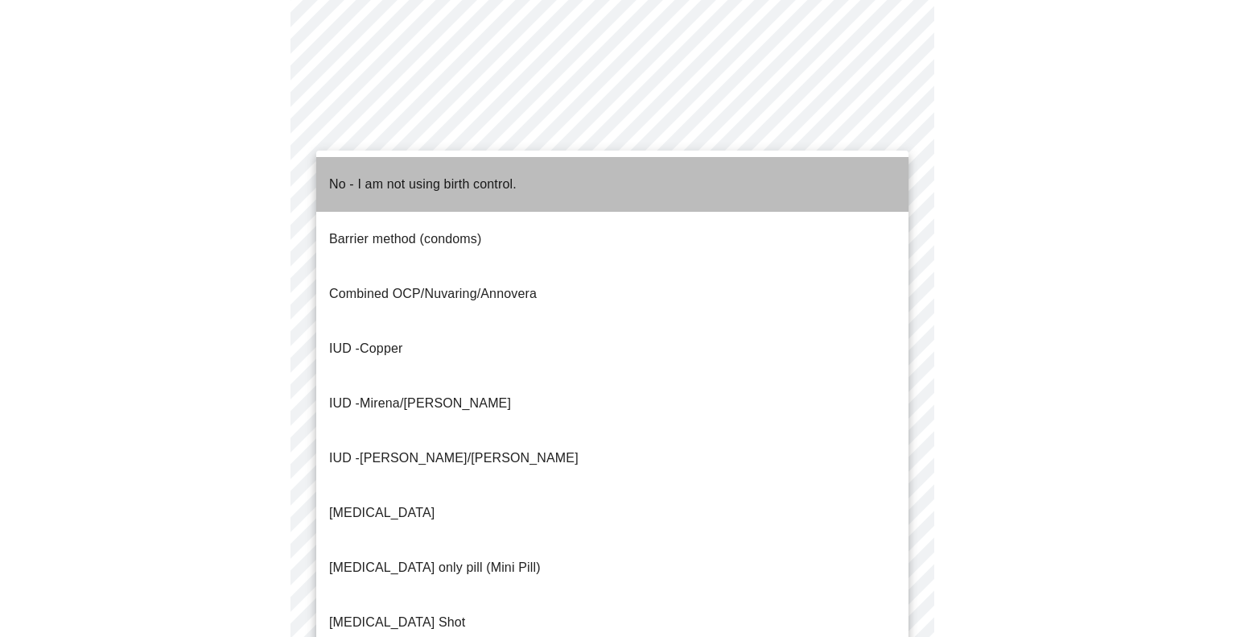
click at [364, 183] on span "No - I am not using birth control." at bounding box center [423, 184] width 188 height 45
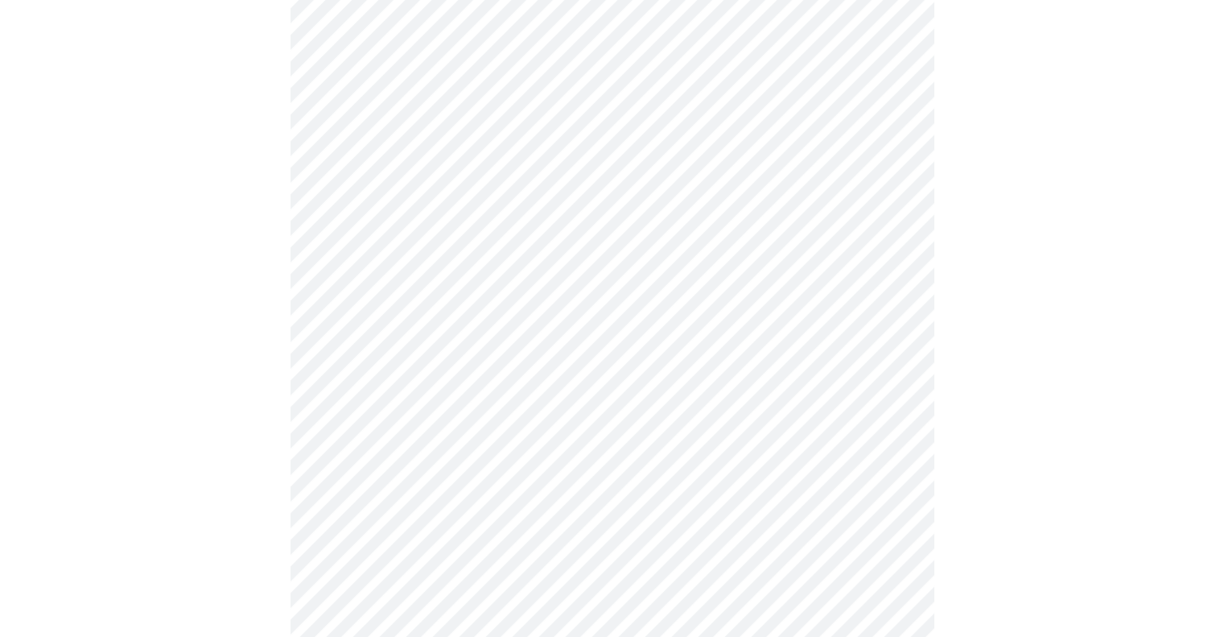
scroll to position [805, 0]
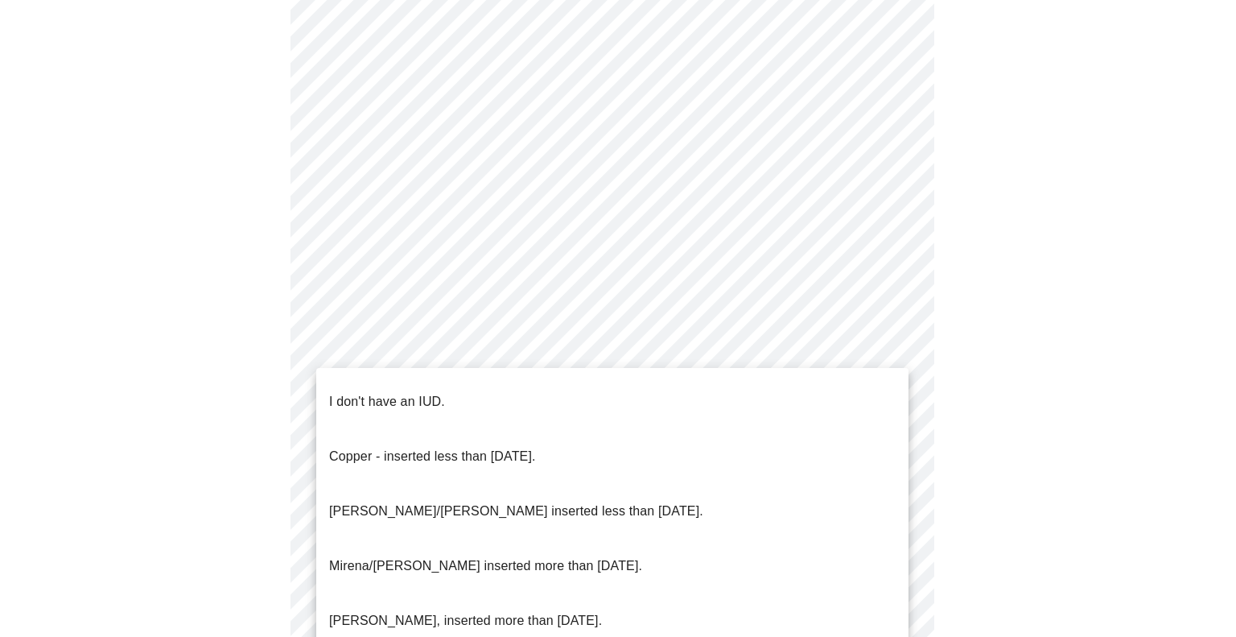
click at [390, 392] on p "I don't have an IUD." at bounding box center [387, 401] width 116 height 19
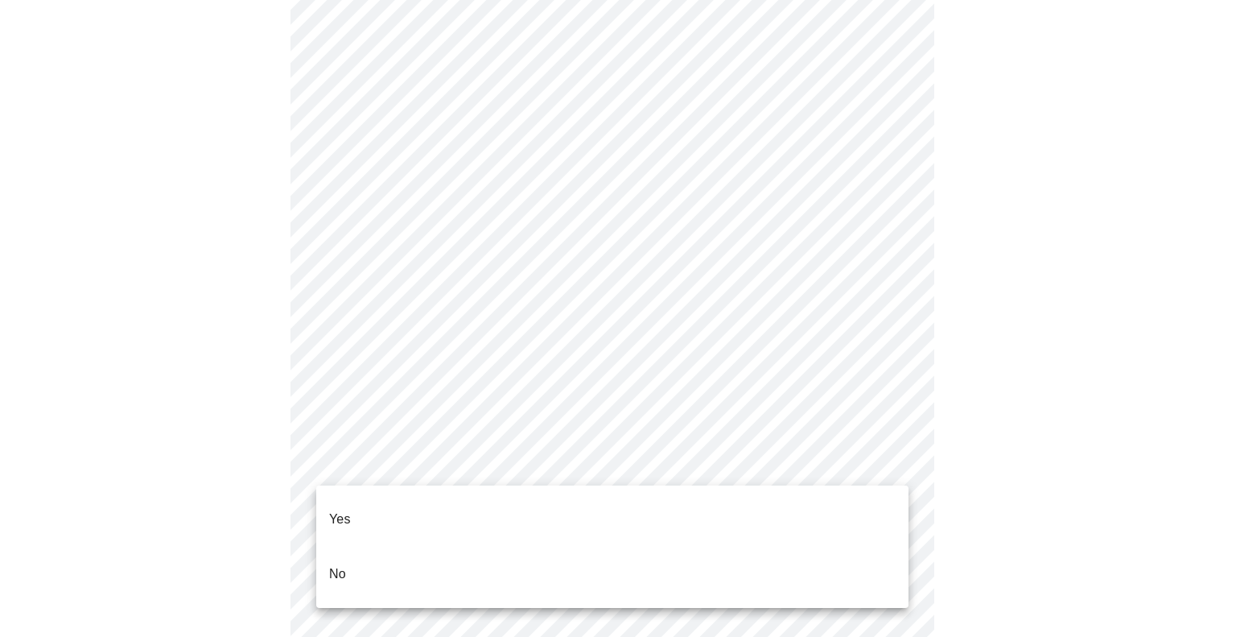
click at [370, 530] on li "Yes" at bounding box center [612, 519] width 592 height 55
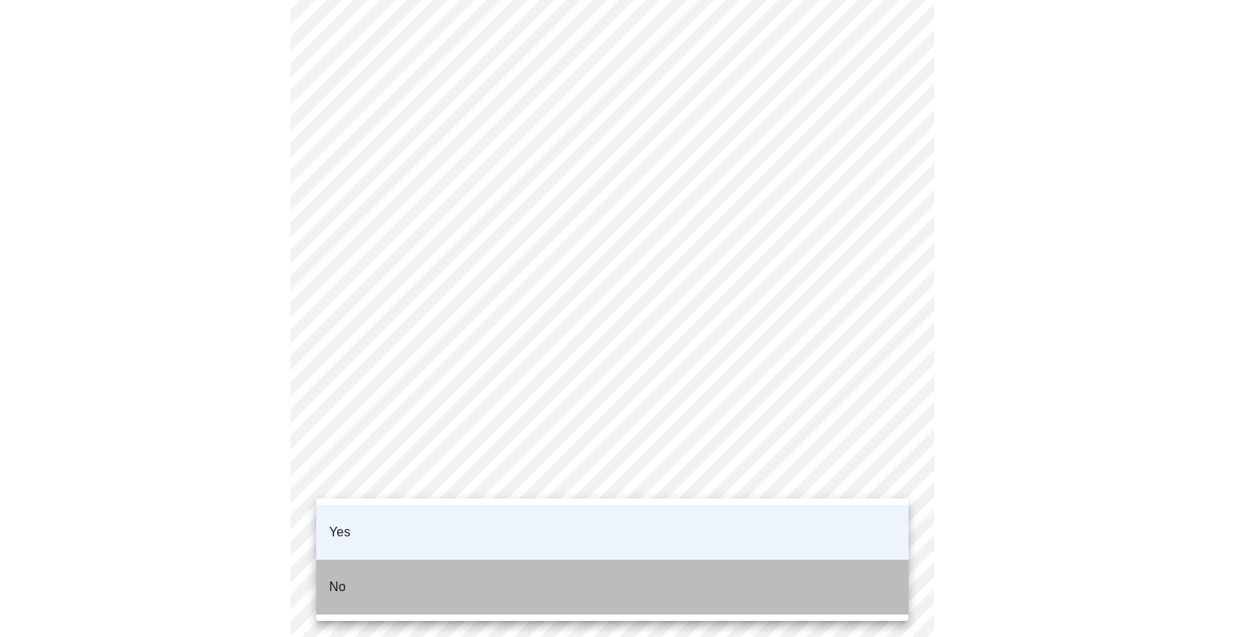
click at [353, 559] on li "No" at bounding box center [612, 586] width 592 height 55
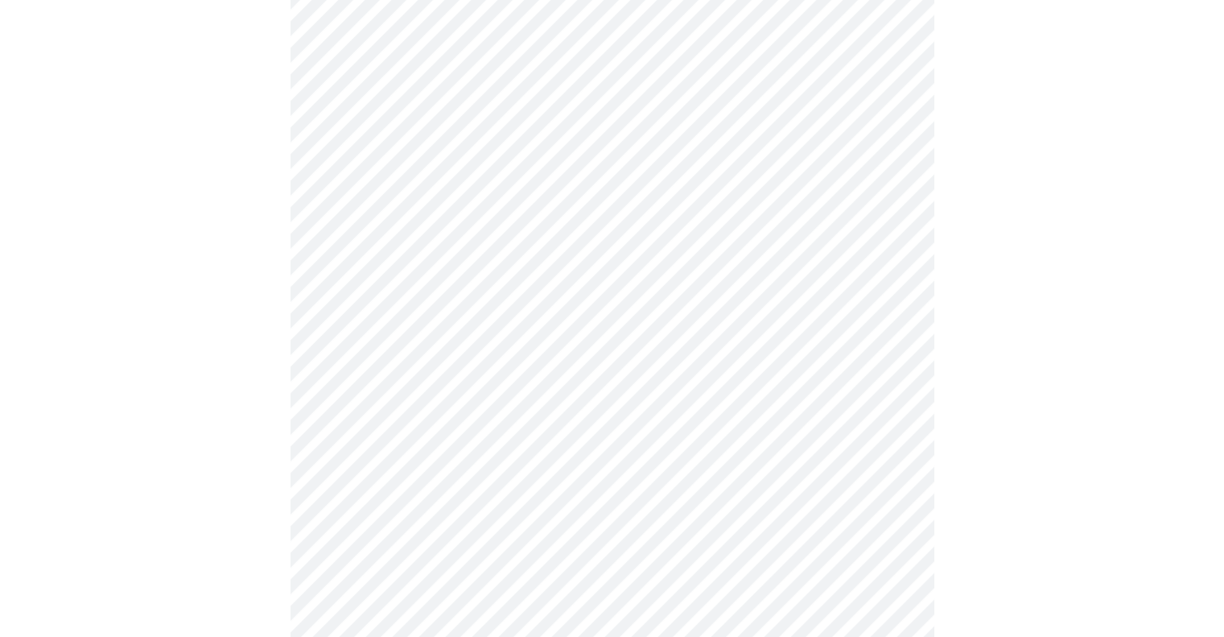
scroll to position [4025, 0]
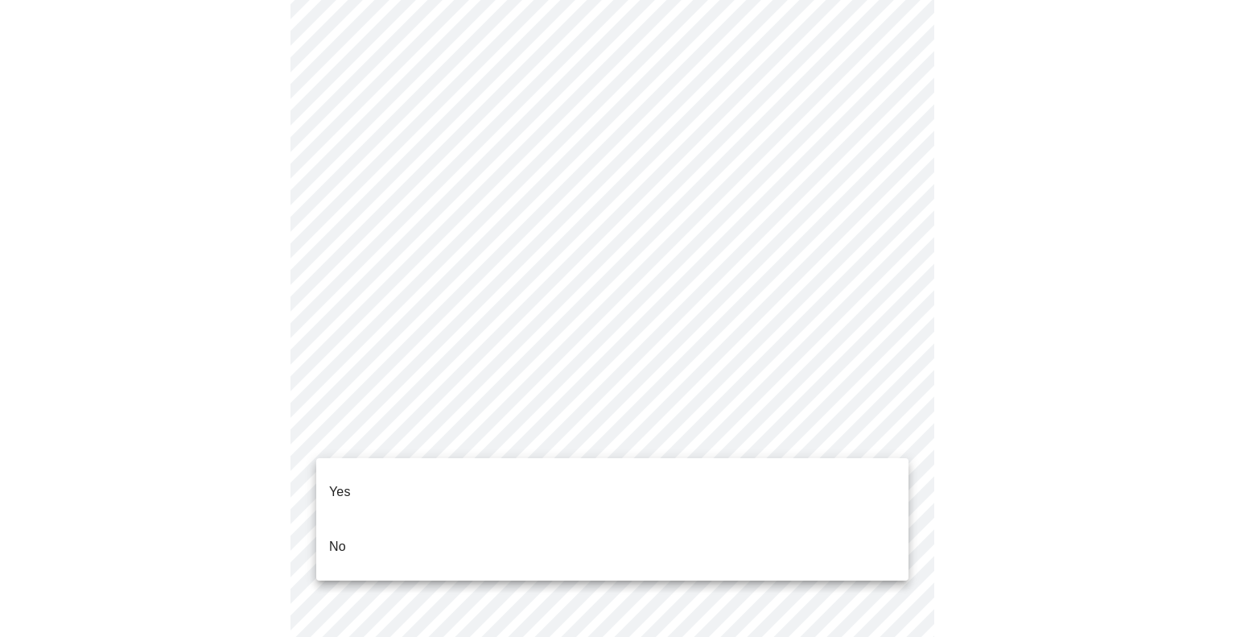
click at [356, 519] on li "No" at bounding box center [612, 546] width 592 height 55
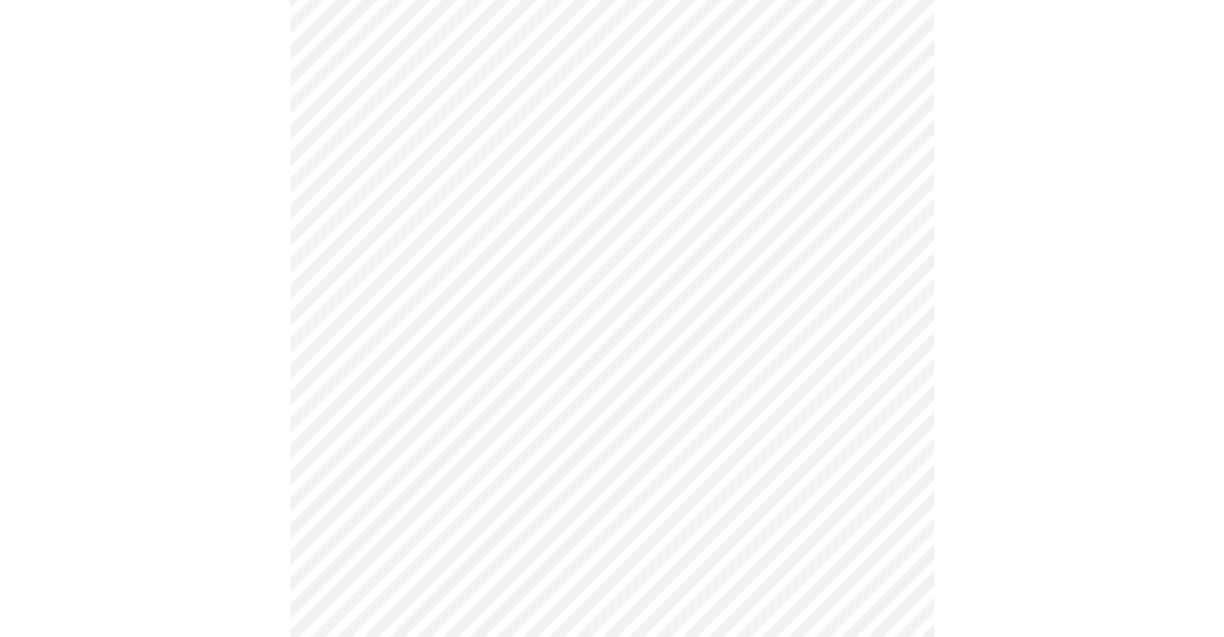
scroll to position [563, 0]
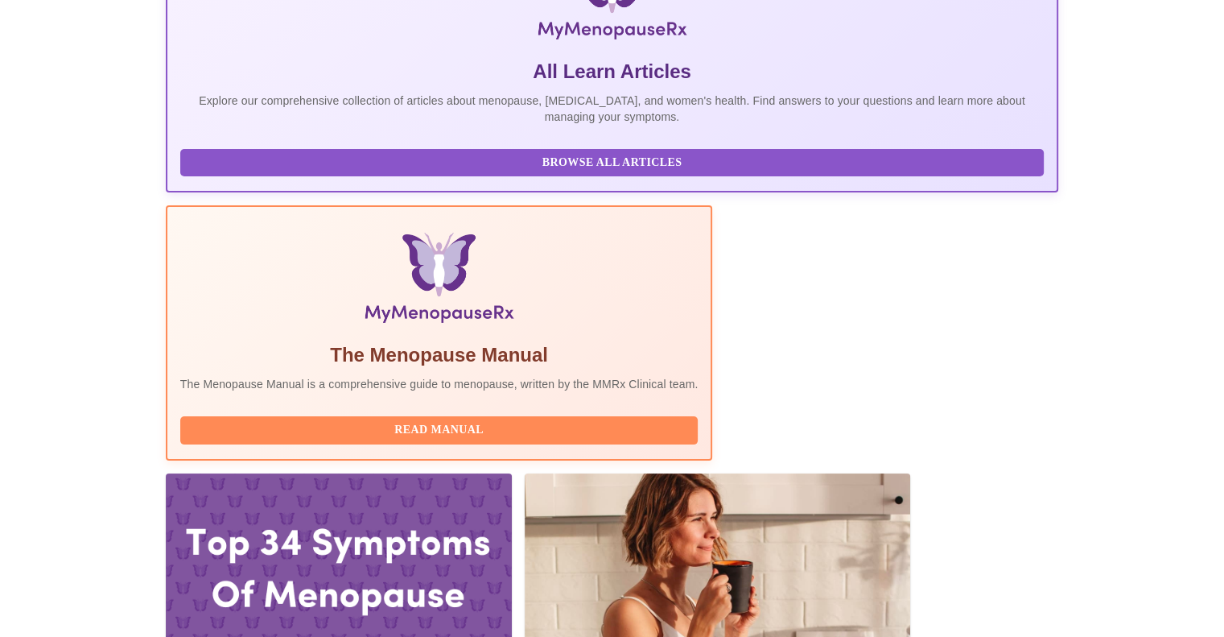
scroll to position [402, 0]
